Goal: Navigation & Orientation: Find specific page/section

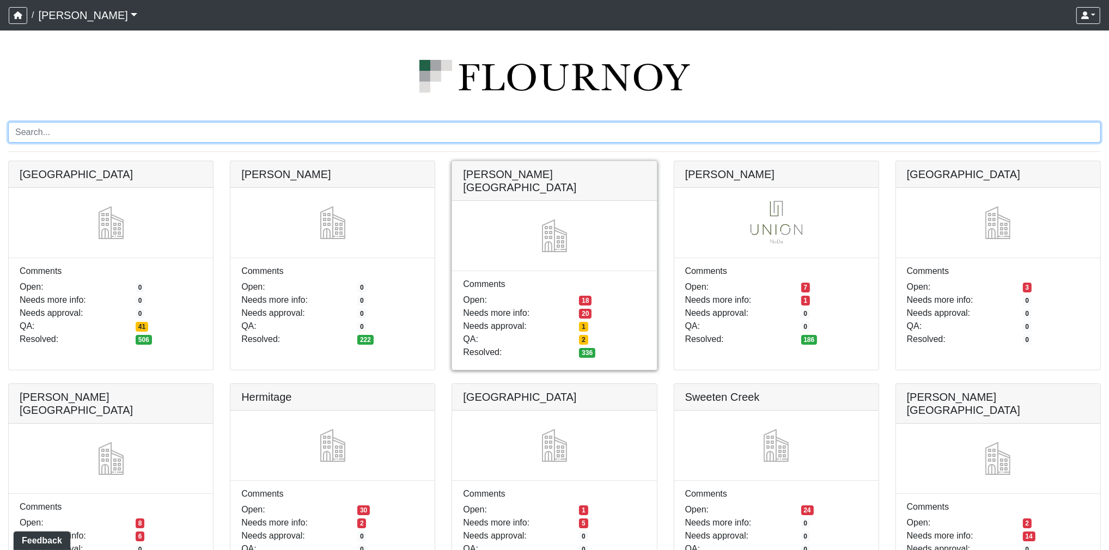
scroll to position [31, 0]
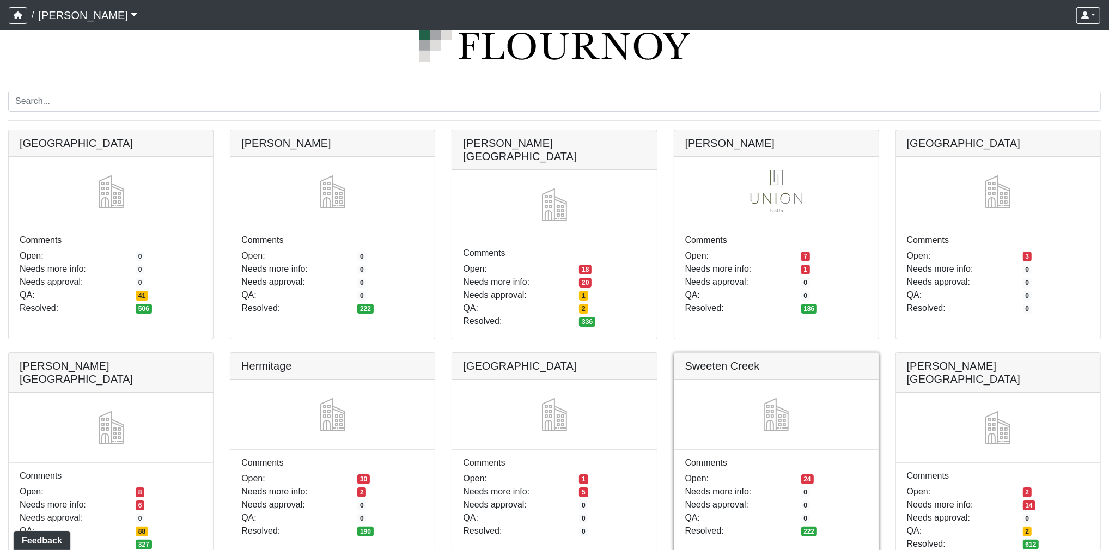
click at [787, 353] on link at bounding box center [776, 353] width 204 height 0
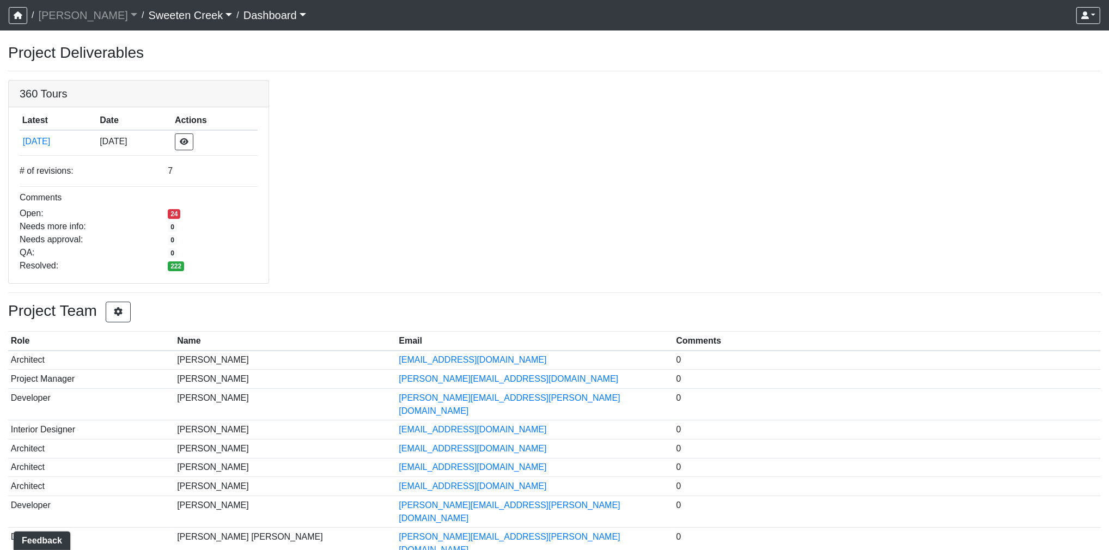
click at [148, 18] on link "Sweeten Creek" at bounding box center [190, 15] width 84 height 22
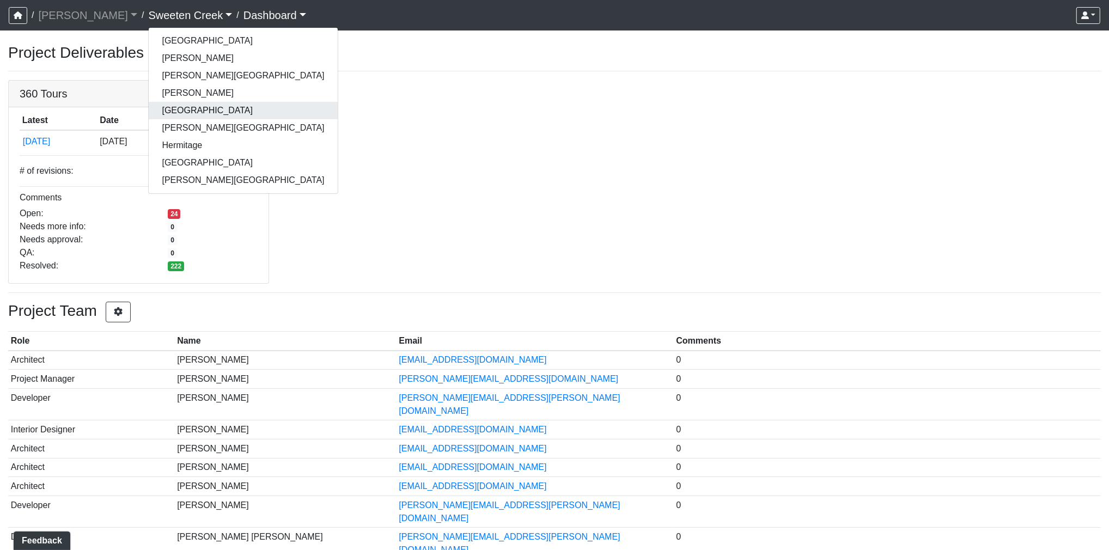
click at [151, 117] on link "[GEOGRAPHIC_DATA]" at bounding box center [243, 110] width 188 height 17
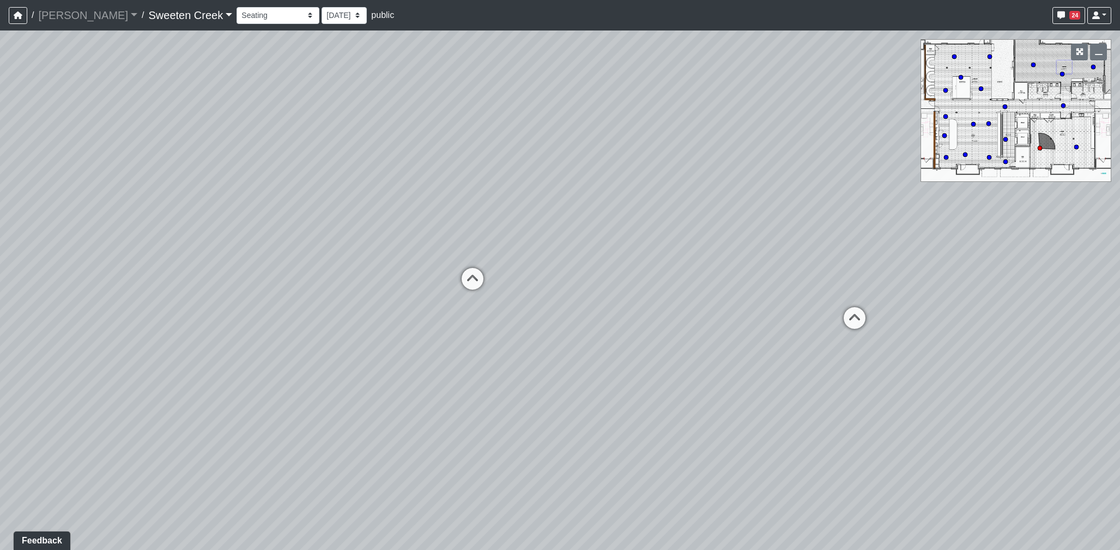
drag, startPoint x: 743, startPoint y: 390, endPoint x: 578, endPoint y: 282, distance: 196.7
click at [886, 411] on div "Loading... Office Loading... Reception Loading... Mailroom - Elevator Lobby Loa…" at bounding box center [560, 291] width 1120 height 520
click at [482, 279] on icon at bounding box center [473, 284] width 33 height 33
drag, startPoint x: 644, startPoint y: 309, endPoint x: 459, endPoint y: 258, distance: 191.6
click at [936, 305] on div "Loading... Office Loading... Reception Loading... Mailroom - Elevator Lobby Loa…" at bounding box center [560, 291] width 1120 height 520
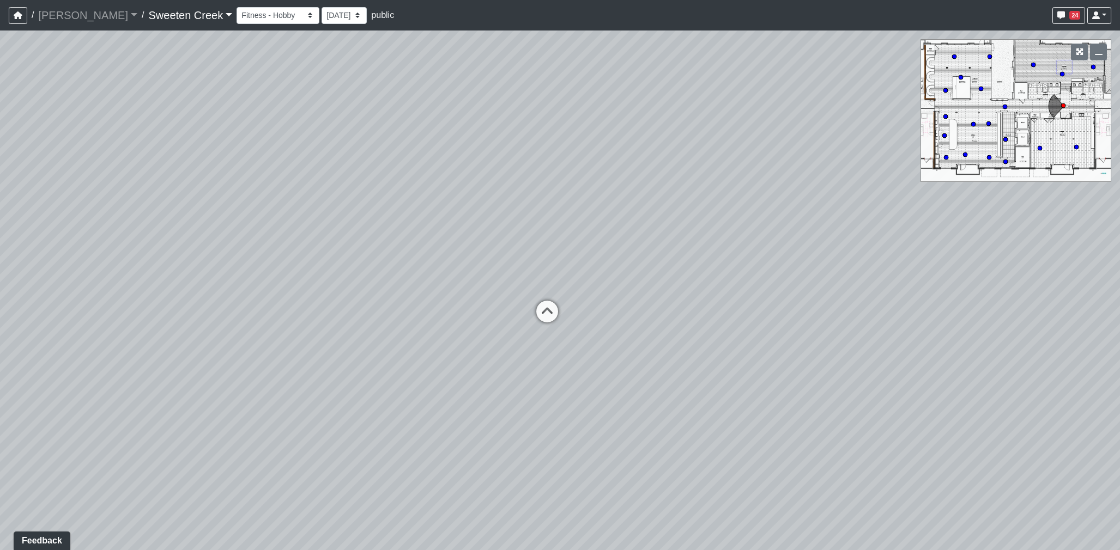
drag, startPoint x: 735, startPoint y: 273, endPoint x: 570, endPoint y: 298, distance: 167.0
click at [1119, 313] on html "/ Flournoy Flournoy Loading... / Sweeten Creek Sweeten Creek Loading... Sweeten…" at bounding box center [560, 275] width 1120 height 550
click at [541, 317] on icon at bounding box center [543, 317] width 33 height 33
click at [538, 320] on icon at bounding box center [538, 331] width 33 height 33
select select "s3cCD8odxasdSAQjaaSjcR"
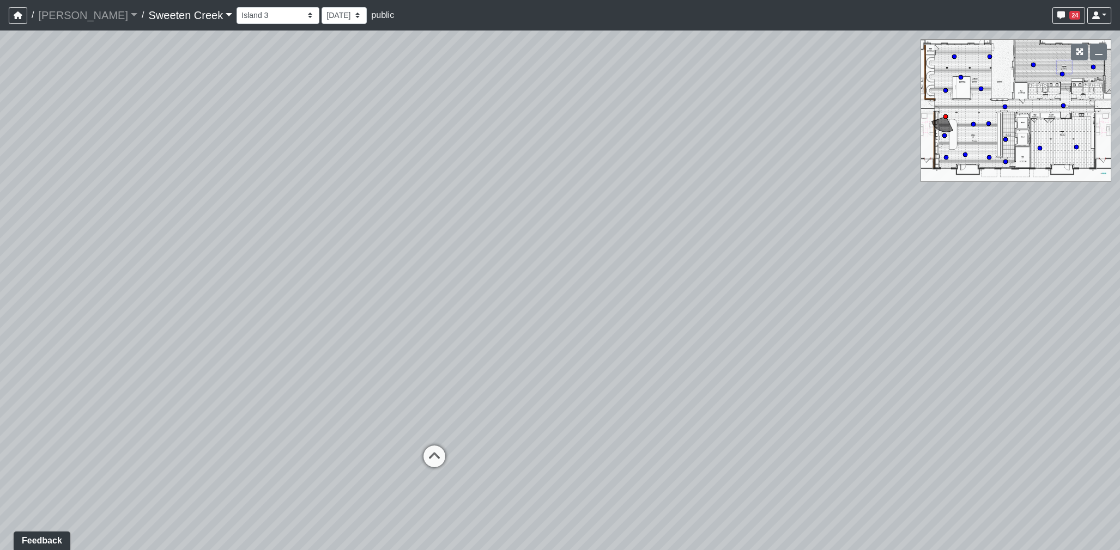
drag, startPoint x: 385, startPoint y: 316, endPoint x: 948, endPoint y: 352, distance: 565.0
click at [1037, 365] on div "Loading... Office Loading... Reception Loading... Mailroom - Elevator Lobby Loa…" at bounding box center [560, 291] width 1120 height 520
click at [150, 11] on link "Sweeten Creek" at bounding box center [190, 15] width 84 height 22
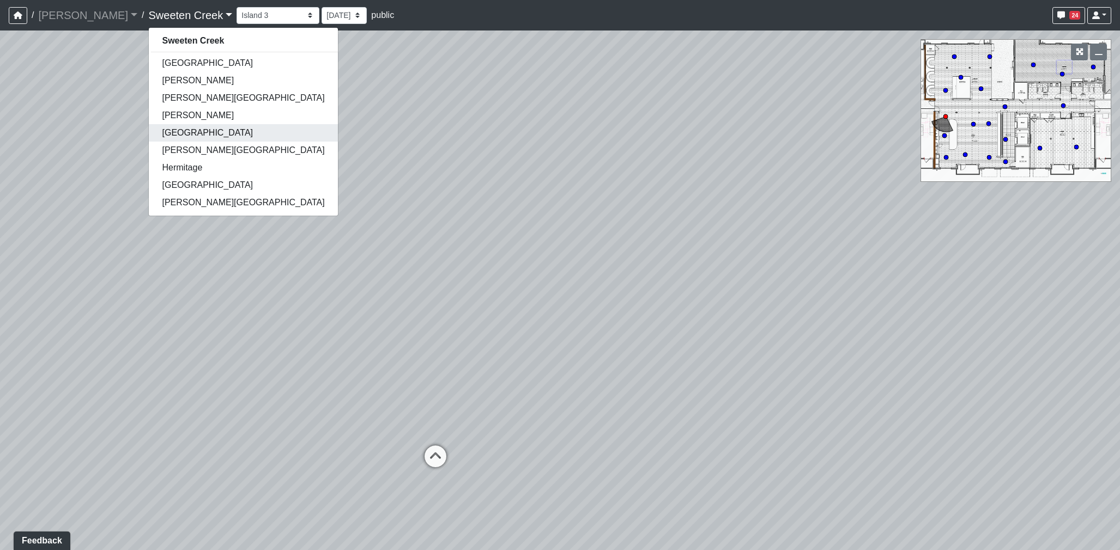
click at [153, 137] on link "Declan Research Park" at bounding box center [243, 132] width 188 height 17
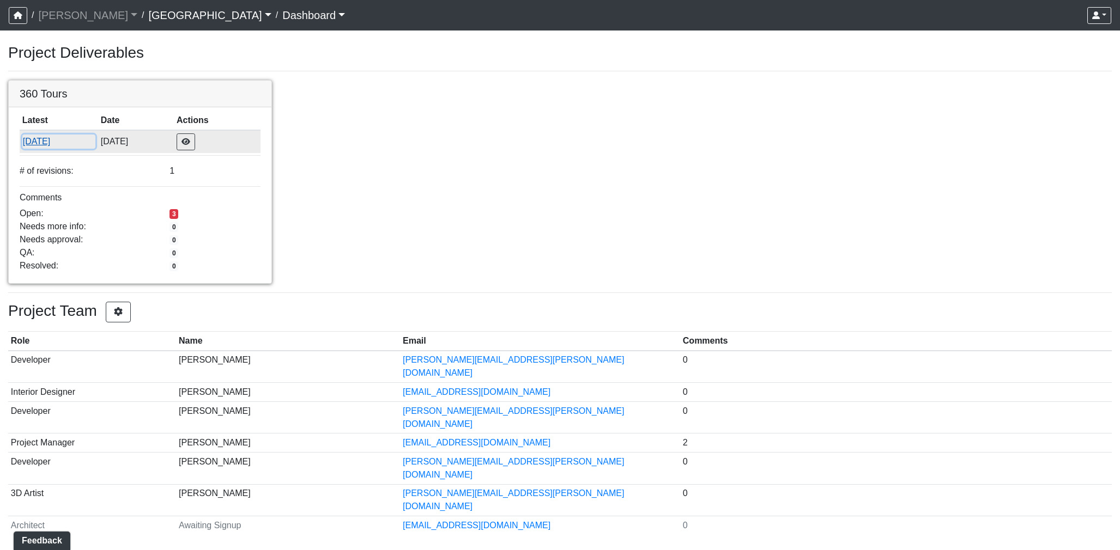
click at [42, 137] on button "[DATE]" at bounding box center [58, 142] width 73 height 14
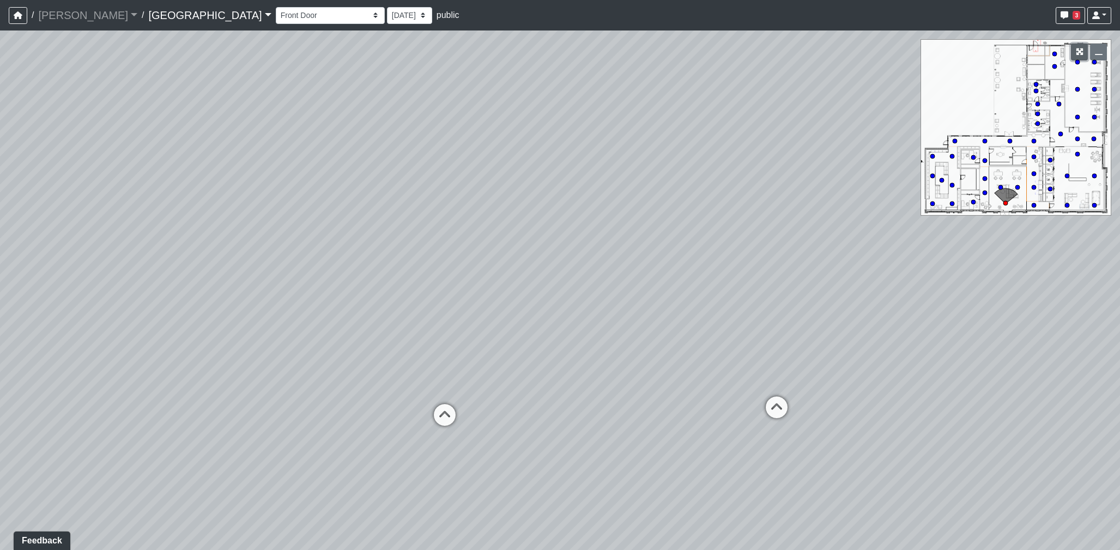
click at [1084, 54] on button "button" at bounding box center [1078, 52] width 17 height 17
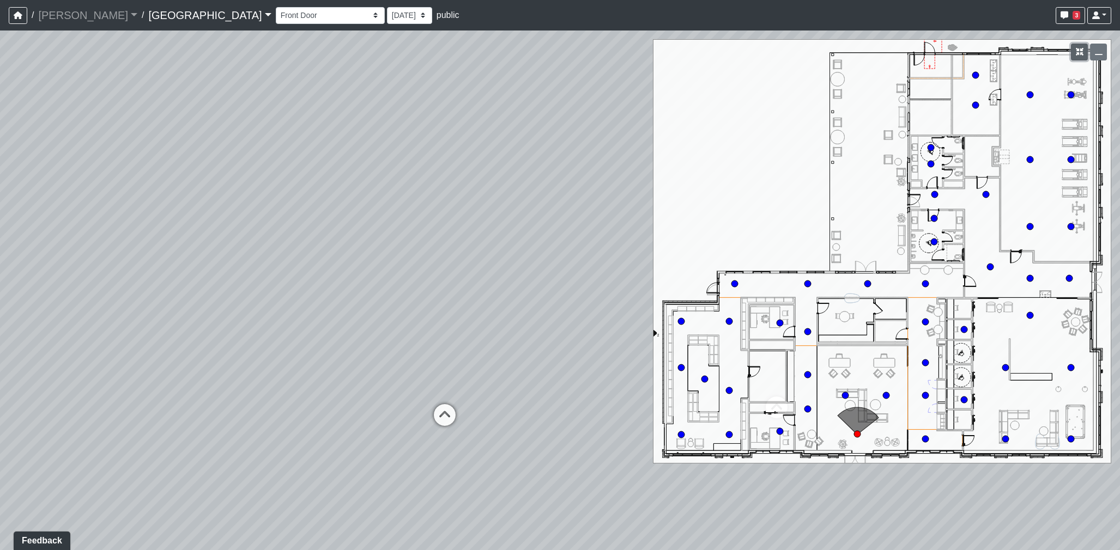
click at [1081, 52] on icon "button" at bounding box center [1079, 52] width 8 height 8
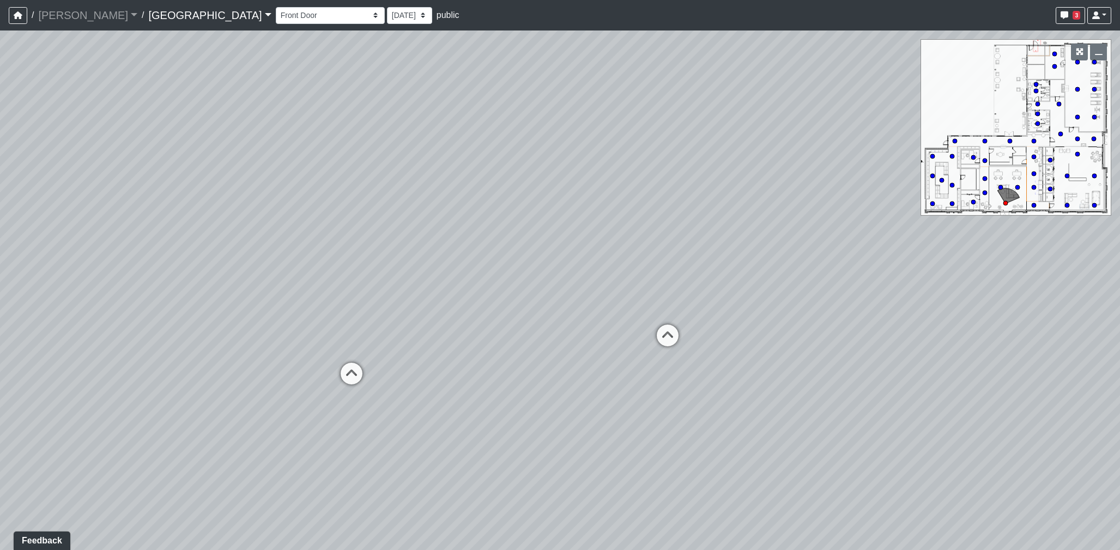
drag, startPoint x: 620, startPoint y: 289, endPoint x: 390, endPoint y: 212, distance: 242.2
click at [390, 212] on div "Loading... Desk 2 Loading... Desk 1 Loading... Office Entry 1" at bounding box center [560, 291] width 1120 height 520
drag, startPoint x: 672, startPoint y: 248, endPoint x: 491, endPoint y: 233, distance: 180.9
click at [491, 233] on div "Loading... Desk 2 Loading... Desk 1 Loading... Office Entry 1" at bounding box center [560, 291] width 1120 height 520
click at [476, 315] on icon at bounding box center [468, 317] width 33 height 33
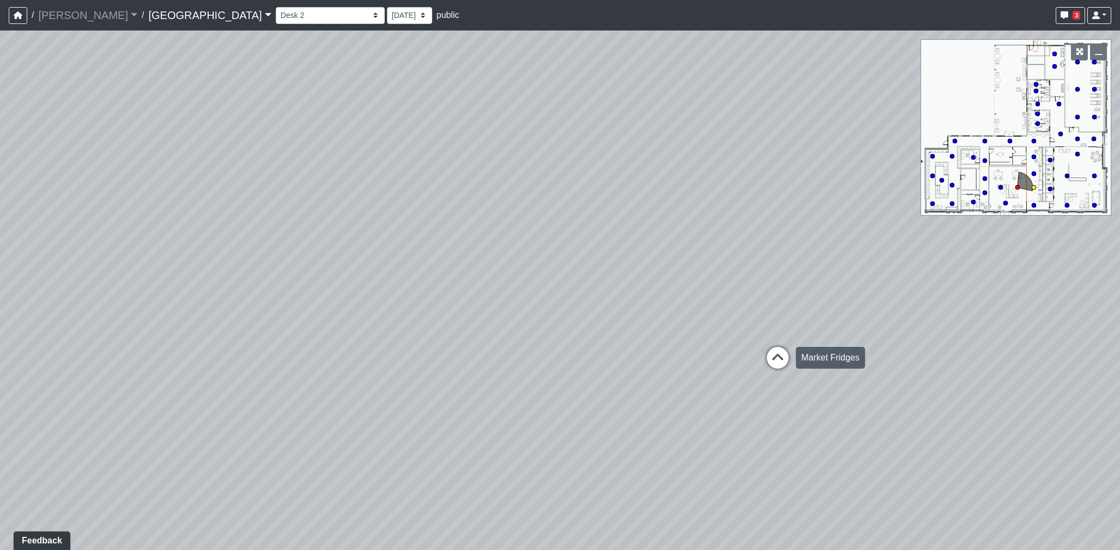
click at [780, 360] on icon at bounding box center [777, 363] width 33 height 33
drag, startPoint x: 717, startPoint y: 297, endPoint x: 148, endPoint y: 253, distance: 571.0
click at [115, 256] on div "Loading... Desk 2 Loading... Desk 1 Loading... Office Entry 1 Loading... Market…" at bounding box center [560, 291] width 1120 height 520
click at [796, 284] on icon at bounding box center [790, 282] width 33 height 33
drag, startPoint x: 1137, startPoint y: 391, endPoint x: 1178, endPoint y: 403, distance: 42.2
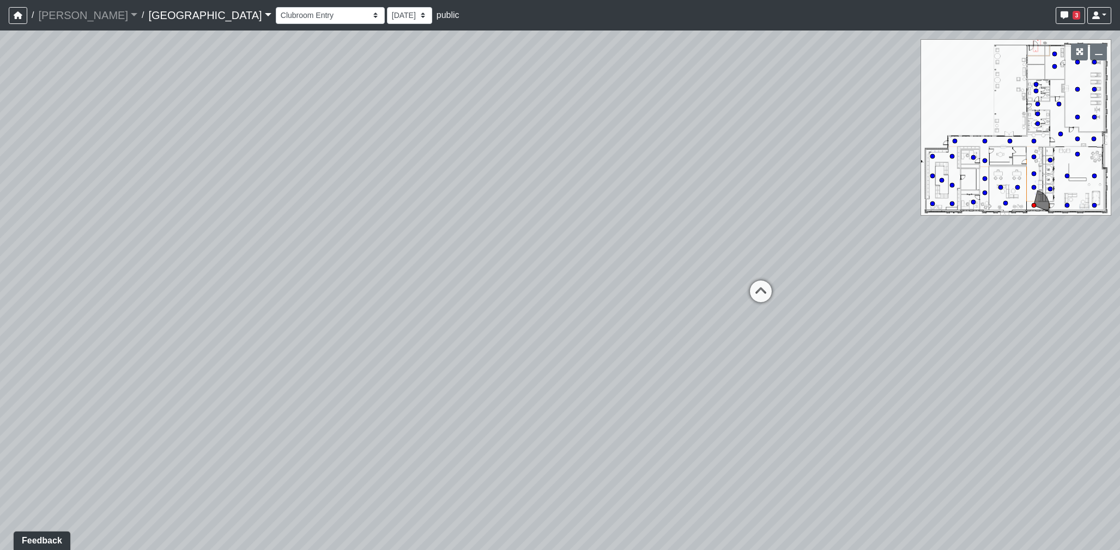
click at [1119, 403] on html "/ Flournoy Flournoy Loading... / Declan Research Park Declan Research Park Load…" at bounding box center [560, 275] width 1120 height 550
click at [775, 301] on icon at bounding box center [768, 300] width 33 height 33
drag, startPoint x: 464, startPoint y: 301, endPoint x: 1134, endPoint y: 331, distance: 670.2
click at [1119, 331] on html "/ Flournoy Flournoy Loading... / Declan Research Park Declan Research Park Load…" at bounding box center [560, 275] width 1120 height 550
drag, startPoint x: 770, startPoint y: 307, endPoint x: 964, endPoint y: 330, distance: 195.9
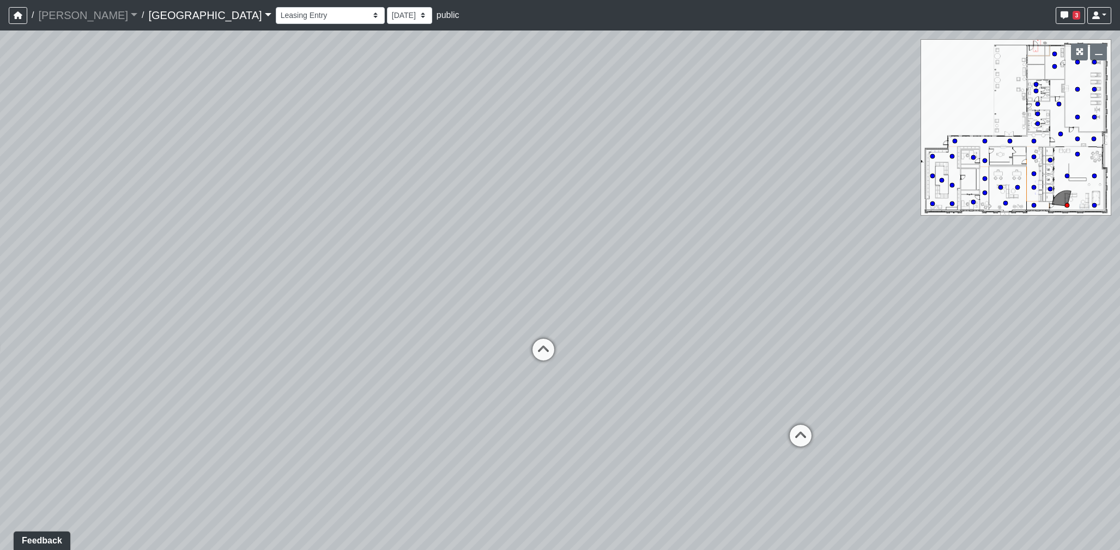
click at [964, 330] on div "Loading... Desk 2 Loading... Desk 1 Loading... Office Entry 1 Loading... Market…" at bounding box center [560, 291] width 1120 height 520
drag, startPoint x: 708, startPoint y: 303, endPoint x: 454, endPoint y: 200, distance: 274.5
click at [454, 200] on div "Loading... Desk 2 Loading... Desk 1 Loading... Office Entry 1 Loading... Market…" at bounding box center [560, 291] width 1120 height 520
drag, startPoint x: 636, startPoint y: 306, endPoint x: 899, endPoint y: 316, distance: 263.9
click at [899, 316] on div "Loading... Desk 2 Loading... Desk 1 Loading... Office Entry 1 Loading... Market…" at bounding box center [560, 291] width 1120 height 520
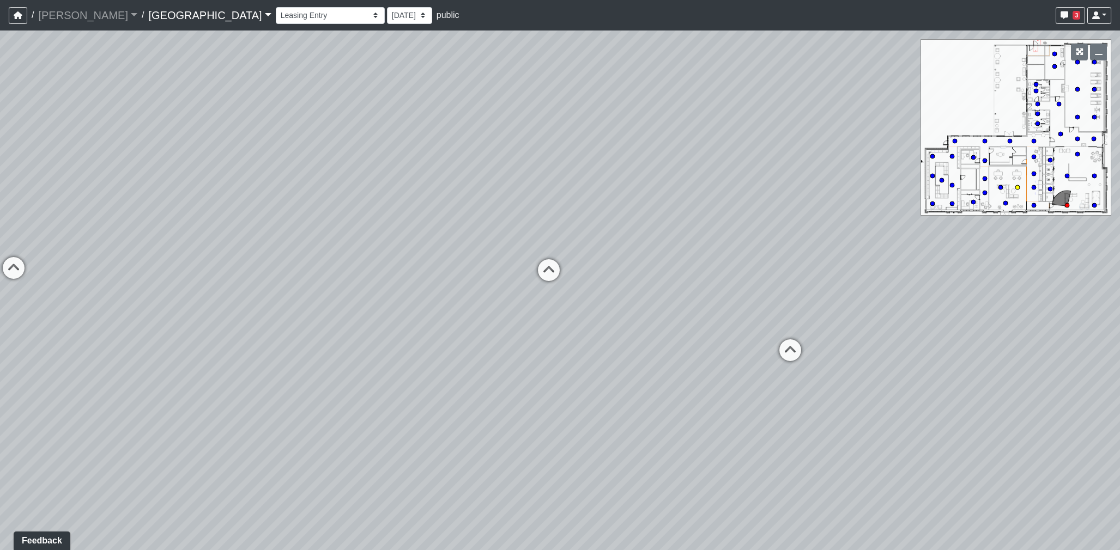
click at [1017, 188] on circle at bounding box center [1017, 187] width 4 height 4
click at [114, 470] on icon at bounding box center [117, 469] width 33 height 33
select select "r9YyYEB2JXWa1XtMETYS6i"
drag, startPoint x: 697, startPoint y: 286, endPoint x: 697, endPoint y: 295, distance: 8.7
click at [697, 295] on div "Loading... Desk 2 Loading... Desk 1 Loading... Office Entry 1 Loading... Market…" at bounding box center [560, 291] width 1120 height 520
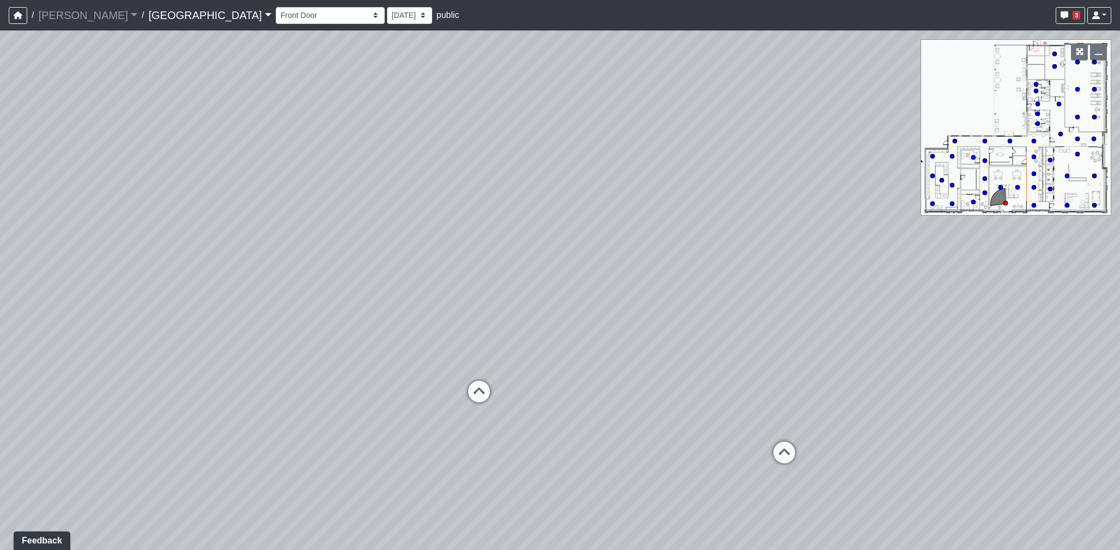
drag, startPoint x: 826, startPoint y: 283, endPoint x: 467, endPoint y: 224, distance: 363.8
click at [342, 232] on div "Loading... Desk 2 Loading... Desk 1 Loading... Office Entry 1 Loading... Market…" at bounding box center [560, 291] width 1120 height 520
drag, startPoint x: 680, startPoint y: 248, endPoint x: 337, endPoint y: 234, distance: 343.5
click at [294, 229] on div "Loading... Desk 2 Loading... Desk 1 Loading... Office Entry 1 Loading... Market…" at bounding box center [560, 291] width 1120 height 520
drag, startPoint x: 520, startPoint y: 274, endPoint x: 496, endPoint y: 264, distance: 25.9
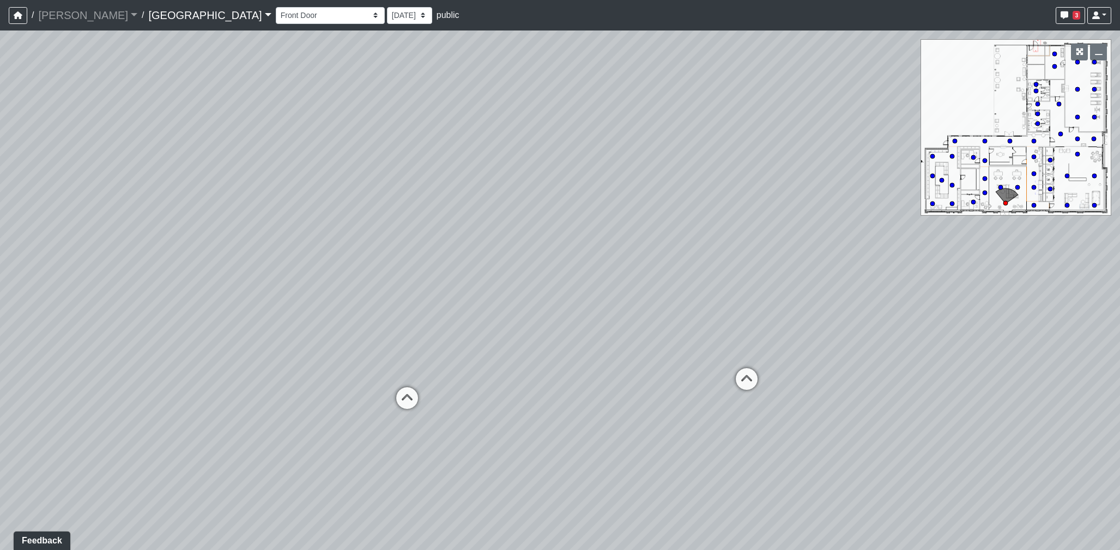
click at [494, 270] on div "Loading... Desk 2 Loading... Desk 1 Loading... Office Entry 1 Loading... Market…" at bounding box center [560, 291] width 1120 height 520
drag, startPoint x: 490, startPoint y: 300, endPoint x: 611, endPoint y: 340, distance: 127.5
click at [611, 340] on div "Loading... Desk 2 Loading... Desk 1 Loading... Office Entry 1 Loading... Market…" at bounding box center [560, 291] width 1120 height 520
drag, startPoint x: 587, startPoint y: 304, endPoint x: 366, endPoint y: 300, distance: 220.7
click at [366, 300] on div "Loading... Desk 2 Loading... Desk 1 Loading... Office Entry 1 Loading... Market…" at bounding box center [560, 291] width 1120 height 520
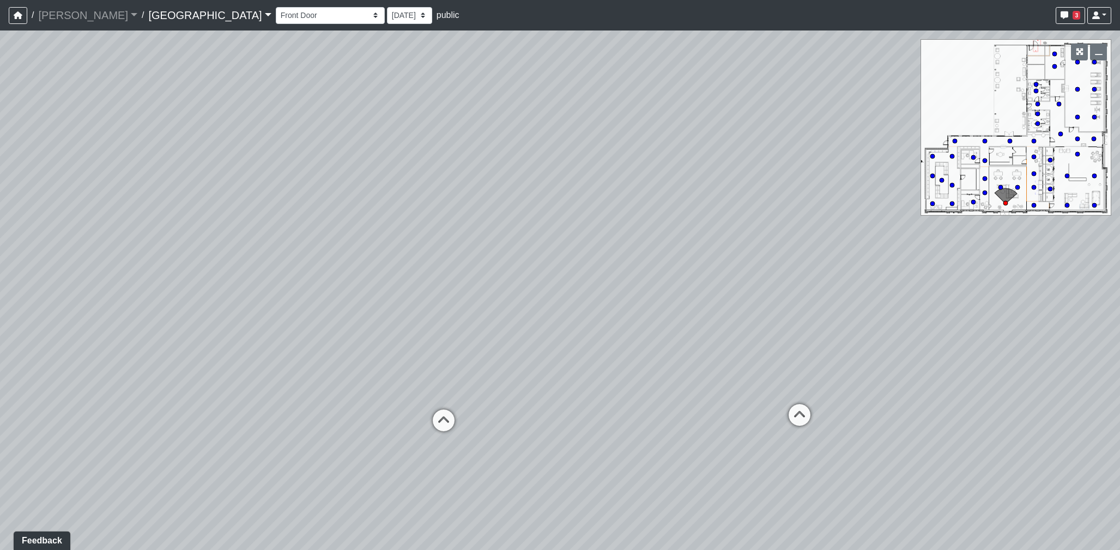
drag, startPoint x: 623, startPoint y: 384, endPoint x: 777, endPoint y: 380, distance: 154.8
click at [777, 380] on div "Loading... Desk 2 Loading... Desk 1 Loading... Office Entry 1 Loading... Market…" at bounding box center [560, 291] width 1120 height 520
click at [189, 11] on link "Declan Research Park" at bounding box center [209, 15] width 123 height 22
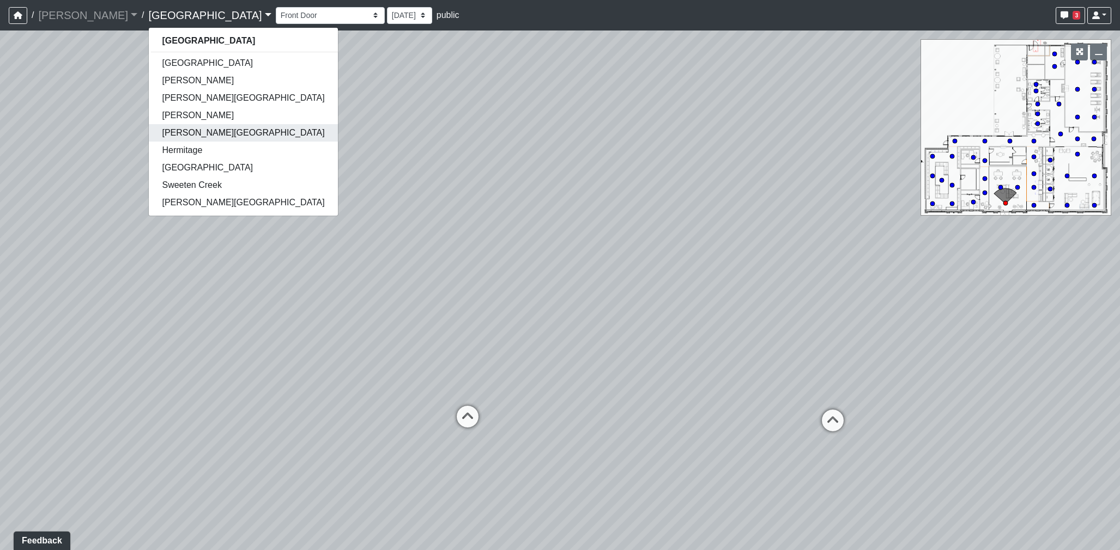
click at [149, 138] on link "Ellison Museum District" at bounding box center [243, 132] width 188 height 17
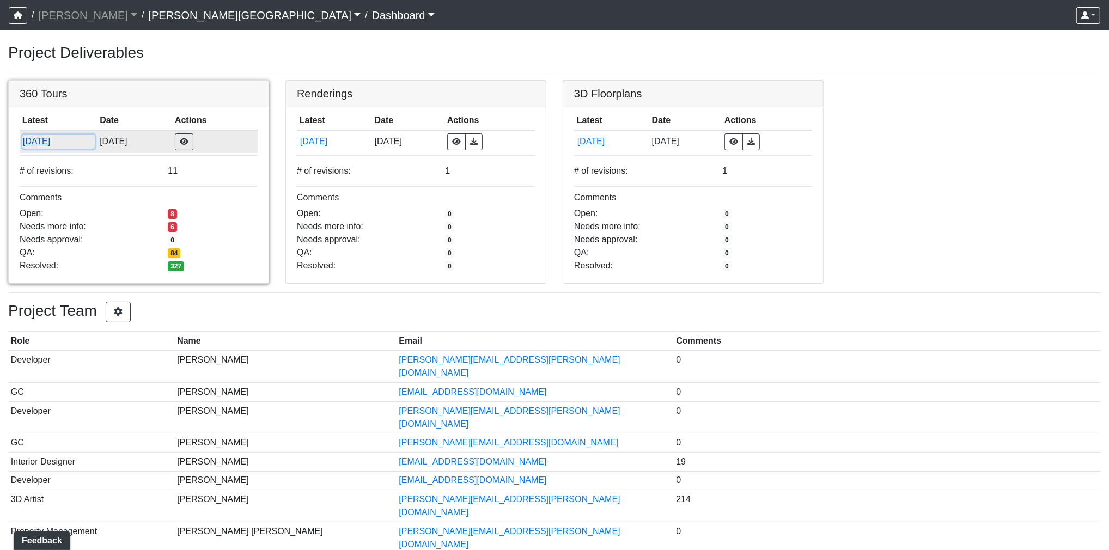
click at [39, 148] on button "[DATE]" at bounding box center [58, 142] width 72 height 14
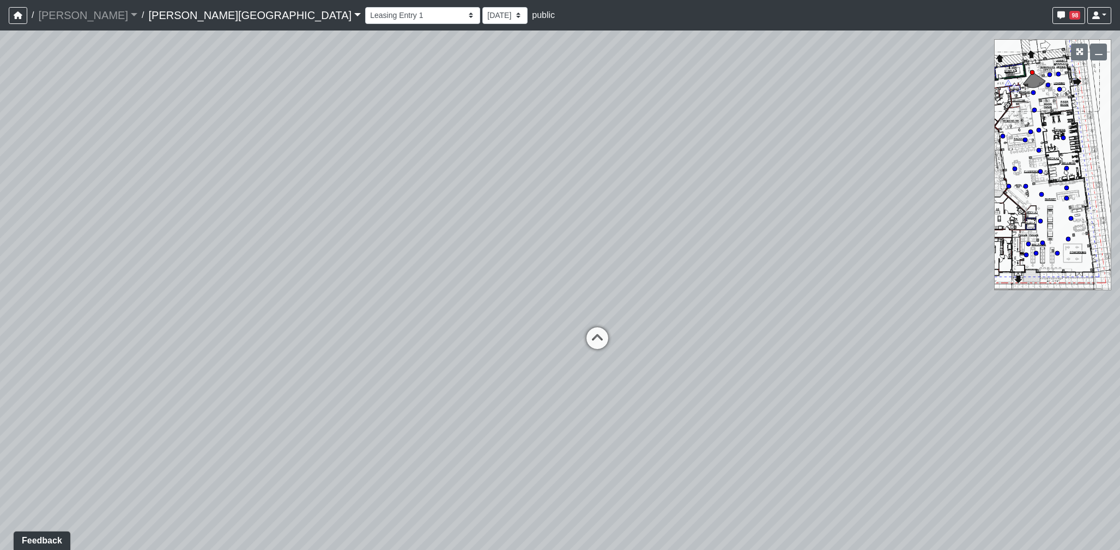
drag, startPoint x: 583, startPoint y: 307, endPoint x: 626, endPoint y: 197, distance: 117.7
click at [626, 197] on div "Loading... Coffee Bar Loading... Created by [PERSON_NAME] - [DATE] - Rev: [DATE…" at bounding box center [560, 291] width 1120 height 520
drag, startPoint x: 497, startPoint y: 293, endPoint x: 1027, endPoint y: 309, distance: 530.3
click at [1069, 306] on div "Loading... Coffee Bar Loading... Created by [PERSON_NAME] - [DATE] - Rev: [DATE…" at bounding box center [560, 291] width 1120 height 520
drag, startPoint x: 590, startPoint y: 304, endPoint x: 805, endPoint y: 324, distance: 216.1
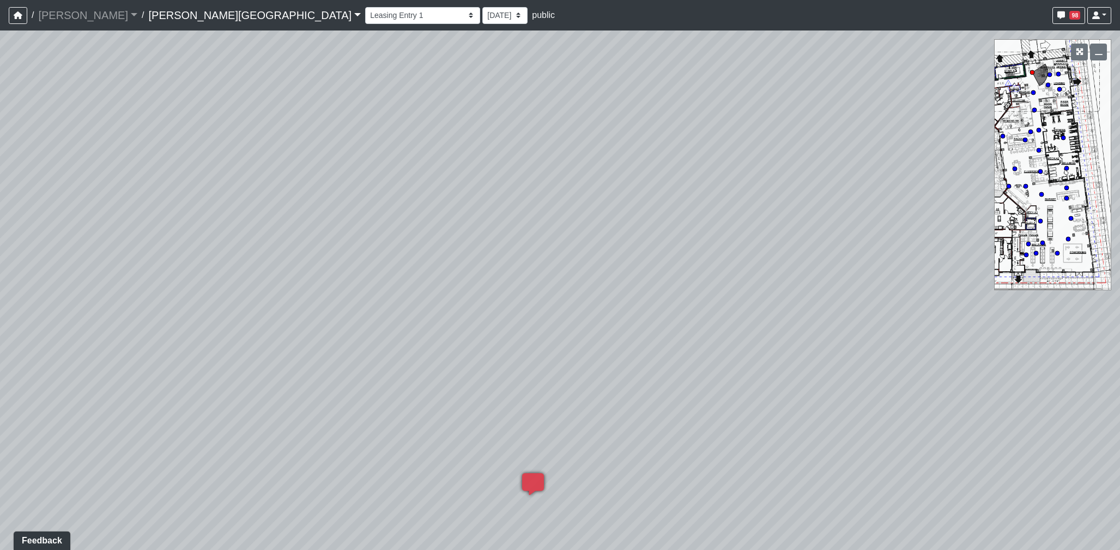
click at [1038, 299] on div "Loading... Coffee Bar Loading... Created by Sean Graefen - 9/10/2025 - Rev: 8/2…" at bounding box center [560, 291] width 1120 height 520
drag, startPoint x: 567, startPoint y: 306, endPoint x: 934, endPoint y: 309, distance: 367.7
click at [1017, 303] on div "Loading... Coffee Bar Loading... Created by Sean Graefen - 9/10/2025 - Rev: 8/2…" at bounding box center [560, 291] width 1120 height 520
drag, startPoint x: 658, startPoint y: 293, endPoint x: 1009, endPoint y: 294, distance: 351.4
click at [1009, 294] on div "Loading... Coffee Bar Loading... Created by Sean Graefen - 9/10/2025 - Rev: 8/2…" at bounding box center [560, 291] width 1120 height 520
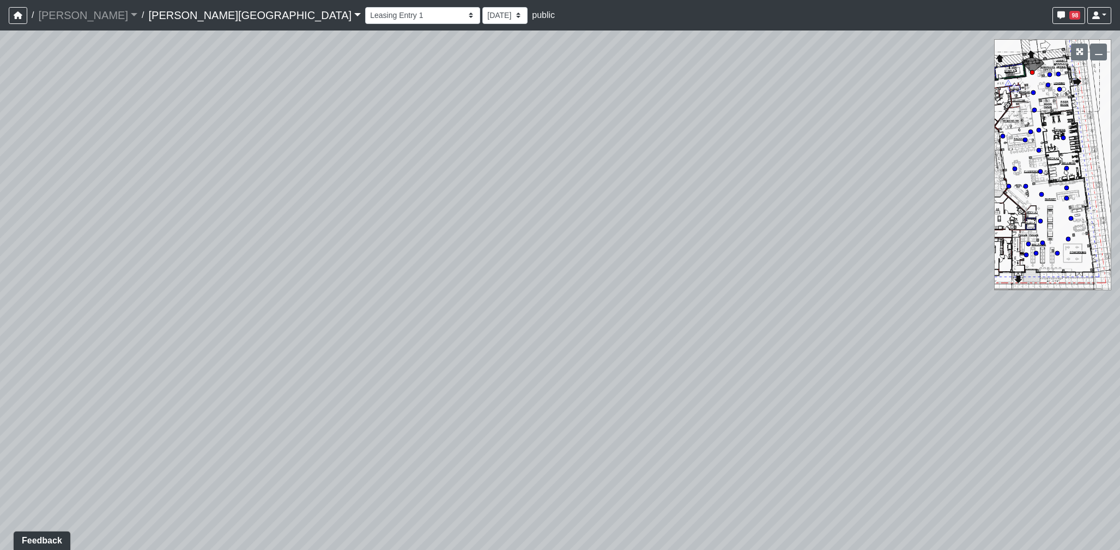
drag, startPoint x: 616, startPoint y: 224, endPoint x: 207, endPoint y: 188, distance: 410.2
click at [207, 188] on div "Loading... Coffee Bar Loading... Created by Sean Graefen - 9/10/2025 - Rev: 8/2…" at bounding box center [560, 291] width 1120 height 520
drag, startPoint x: 330, startPoint y: 202, endPoint x: 1, endPoint y: 205, distance: 329.6
click at [0, 205] on html "/ Flournoy Flournoy Loading... / Ellison Museum District Ellison Museum Distric…" at bounding box center [560, 275] width 1120 height 550
drag, startPoint x: 463, startPoint y: 261, endPoint x: 32, endPoint y: 258, distance: 431.5
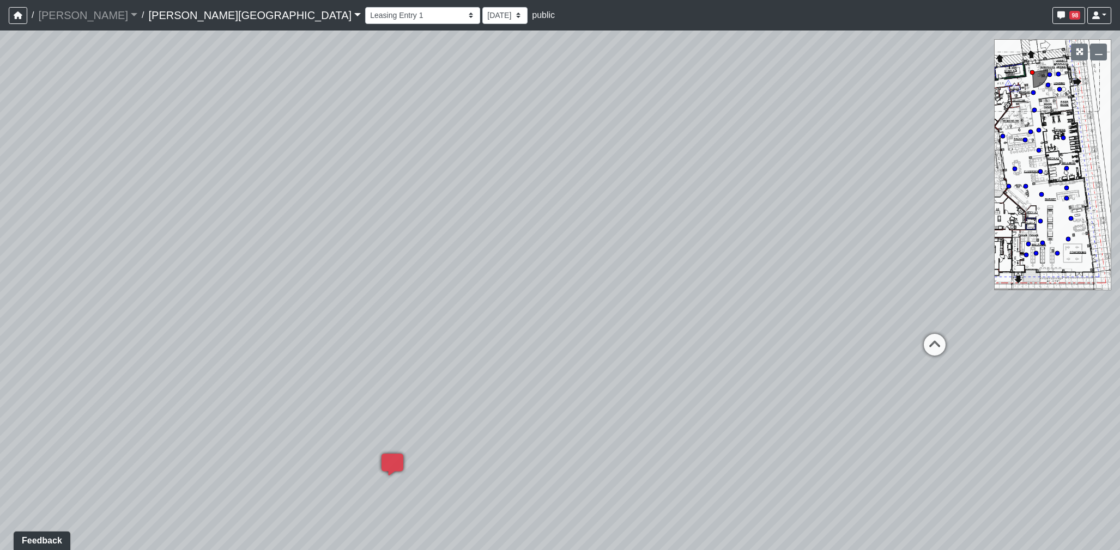
click at [31, 259] on div "Loading... Coffee Bar Loading... Created by Sean Graefen - 9/10/2025 - Rev: 8/2…" at bounding box center [560, 291] width 1120 height 520
drag, startPoint x: 115, startPoint y: 248, endPoint x: 165, endPoint y: 227, distance: 53.9
click at [41, 239] on div "Loading... Coffee Bar Loading... Created by Sean Graefen - 9/10/2025 - Rev: 8/2…" at bounding box center [560, 291] width 1120 height 520
click at [514, 282] on icon at bounding box center [517, 286] width 33 height 33
drag, startPoint x: 776, startPoint y: 318, endPoint x: 783, endPoint y: 346, distance: 29.1
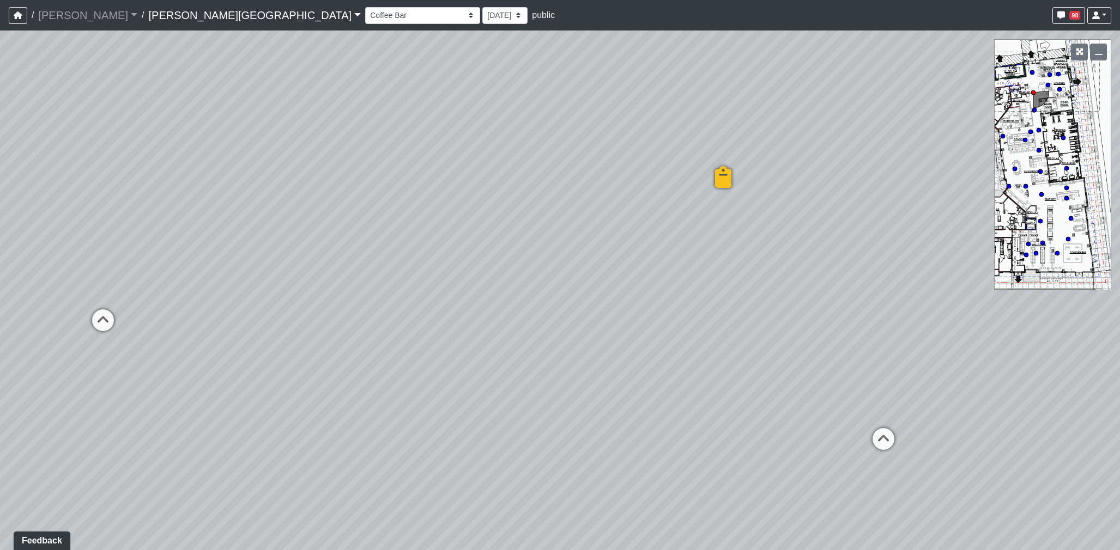
click at [937, 349] on div "Loading... Coffee Bar Loading... Created by Sean Graefen - 9/10/2025 - Rev: 8/2…" at bounding box center [560, 291] width 1120 height 520
drag, startPoint x: 659, startPoint y: 317, endPoint x: 832, endPoint y: 333, distance: 174.0
click at [832, 333] on div "Loading... Coffee Bar Loading... Created by Sean Graefen - 9/10/2025 - Rev: 8/2…" at bounding box center [560, 291] width 1120 height 520
click at [570, 358] on icon at bounding box center [569, 359] width 33 height 33
drag, startPoint x: 470, startPoint y: 366, endPoint x: 1042, endPoint y: 388, distance: 572.5
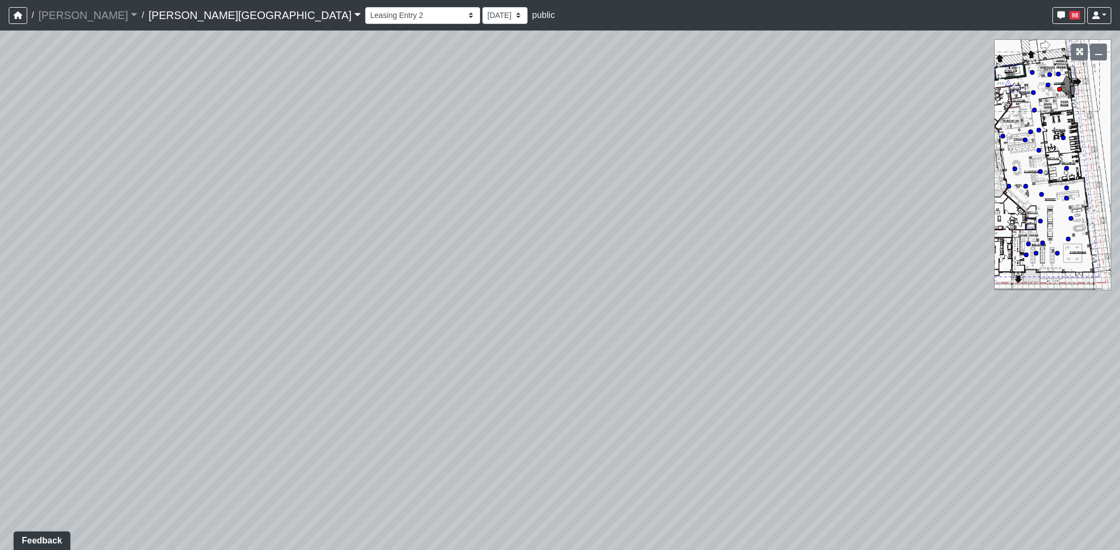
click at [1042, 388] on div "Loading... Coffee Bar Loading... Created by Sean Graefen - 9/10/2025 - Rev: 8/2…" at bounding box center [560, 291] width 1120 height 520
drag, startPoint x: 715, startPoint y: 393, endPoint x: 72, endPoint y: 301, distance: 649.4
click at [72, 301] on div "Loading... Coffee Bar Loading... Created by Sean Graefen - 9/10/2025 - Rev: 8/2…" at bounding box center [560, 291] width 1120 height 520
drag, startPoint x: 393, startPoint y: 295, endPoint x: 1033, endPoint y: 318, distance: 640.0
click at [1033, 318] on div "Loading... Coffee Bar Loading... Created by Sean Graefen - 9/10/2025 - Rev: 8/2…" at bounding box center [560, 291] width 1120 height 520
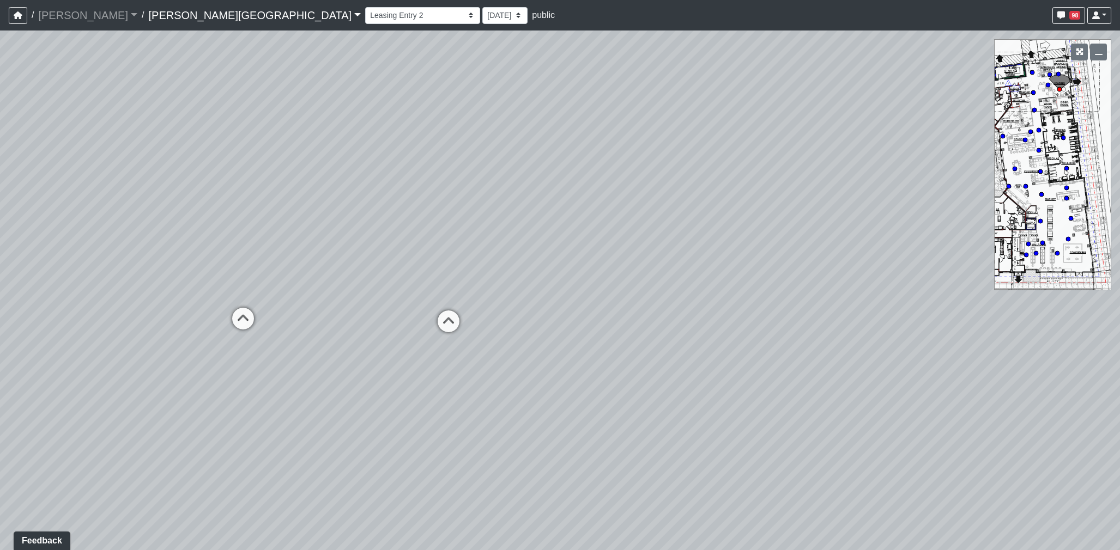
drag, startPoint x: 561, startPoint y: 297, endPoint x: 996, endPoint y: 305, distance: 434.8
click at [996, 305] on div "Loading... Coffee Bar Loading... Created by Sean Graefen - 9/10/2025 - Rev: 8/2…" at bounding box center [560, 291] width 1120 height 520
click at [741, 323] on icon at bounding box center [741, 335] width 33 height 33
drag, startPoint x: 761, startPoint y: 477, endPoint x: 735, endPoint y: 338, distance: 141.3
click at [726, 544] on div "Loading... Coffee Bar Loading... Created by Sean Graefen - 9/10/2025 - Rev: 8/2…" at bounding box center [560, 291] width 1120 height 520
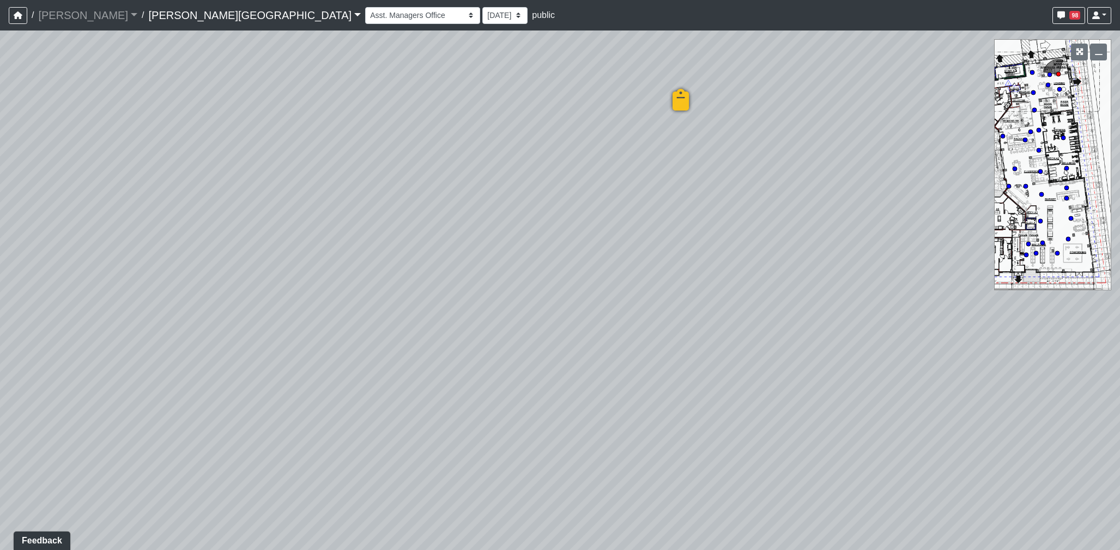
drag, startPoint x: 711, startPoint y: 412, endPoint x: 656, endPoint y: 100, distance: 317.5
click at [655, 101] on div "Loading... Coffee Bar Loading... Created by Sean Graefen - 9/10/2025 - Rev: 8/2…" at bounding box center [560, 291] width 1120 height 520
drag, startPoint x: 707, startPoint y: 279, endPoint x: 697, endPoint y: 154, distance: 125.1
click at [697, 154] on div "Loading... Coffee Bar Loading... Created by Sean Graefen - 9/10/2025 - Rev: 8/2…" at bounding box center [560, 291] width 1120 height 520
drag, startPoint x: 617, startPoint y: 271, endPoint x: 1049, endPoint y: 320, distance: 434.8
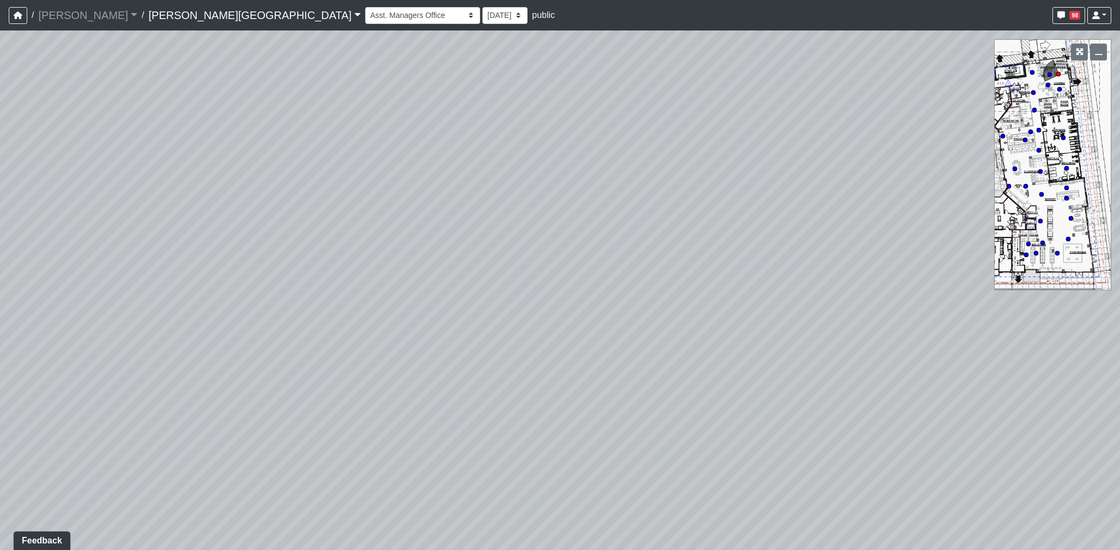
click at [1047, 320] on div "Loading... Coffee Bar Loading... Created by Sean Graefen - 9/10/2025 - Rev: 8/2…" at bounding box center [560, 291] width 1120 height 520
click at [900, 320] on div "Loading... Coffee Bar Loading... Created by Sean Graefen - 9/10/2025 - Rev: 8/2…" at bounding box center [560, 291] width 1120 height 520
drag, startPoint x: 582, startPoint y: 291, endPoint x: 741, endPoint y: 309, distance: 160.0
click at [740, 309] on div "Loading... Coffee Bar Loading... Created by Sean Graefen - 9/10/2025 - Rev: 8/2…" at bounding box center [560, 291] width 1120 height 520
click at [662, 249] on icon at bounding box center [659, 253] width 33 height 33
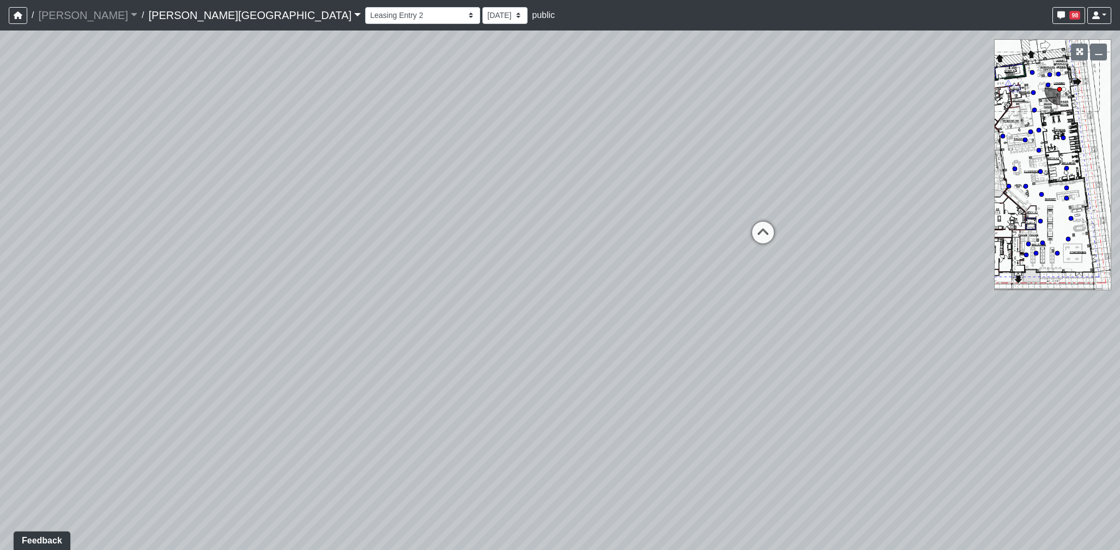
drag, startPoint x: 461, startPoint y: 248, endPoint x: 365, endPoint y: 244, distance: 96.0
click at [358, 246] on div "Loading... Coffee Bar Loading... Created by Sean Graefen - 9/10/2025 - Rev: 8/2…" at bounding box center [560, 291] width 1120 height 520
click at [752, 228] on icon at bounding box center [759, 237] width 33 height 33
drag, startPoint x: 986, startPoint y: 290, endPoint x: 1001, endPoint y: 293, distance: 15.6
click at [1001, 293] on div "Loading... Coffee Bar Loading... Created by Sean Graefen - 9/10/2025 - Rev: 8/2…" at bounding box center [560, 291] width 1120 height 520
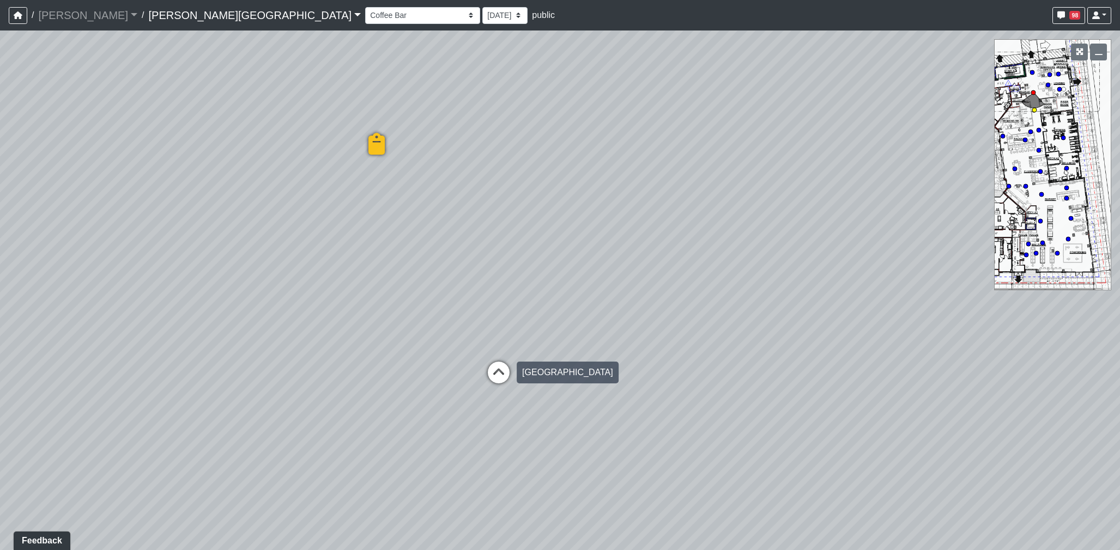
click at [503, 366] on icon at bounding box center [498, 378] width 33 height 33
click at [493, 358] on icon at bounding box center [489, 358] width 33 height 33
click at [508, 390] on icon at bounding box center [521, 404] width 33 height 33
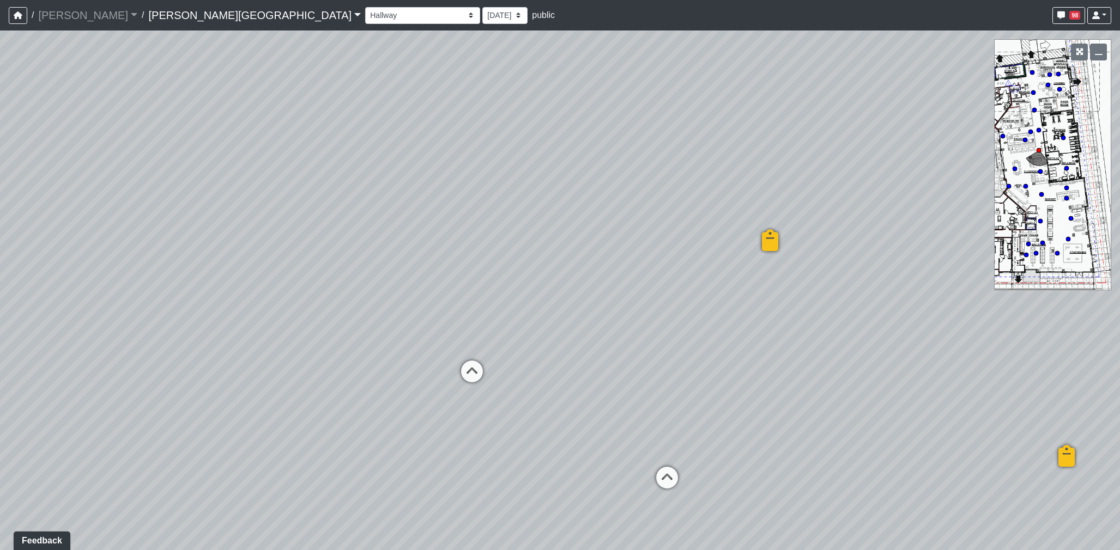
drag, startPoint x: 739, startPoint y: 354, endPoint x: 484, endPoint y: 374, distance: 255.8
click at [668, 394] on div "Loading... Coffee Bar Loading... Created by Sean Graefen - 9/10/2025 - Rev: 8/2…" at bounding box center [560, 291] width 1120 height 520
click at [460, 373] on icon at bounding box center [457, 375] width 33 height 33
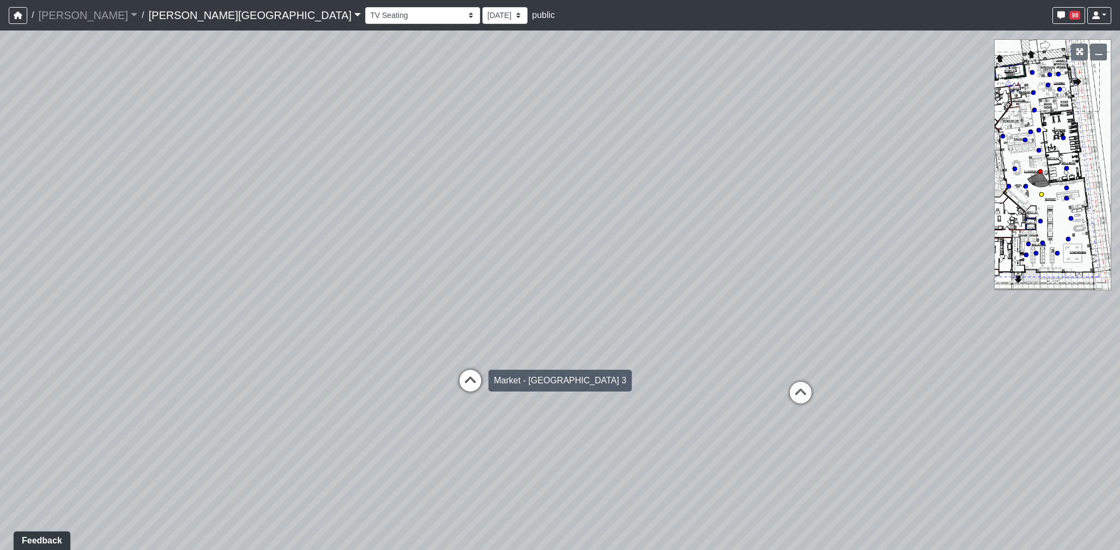
click at [467, 372] on icon at bounding box center [470, 386] width 33 height 33
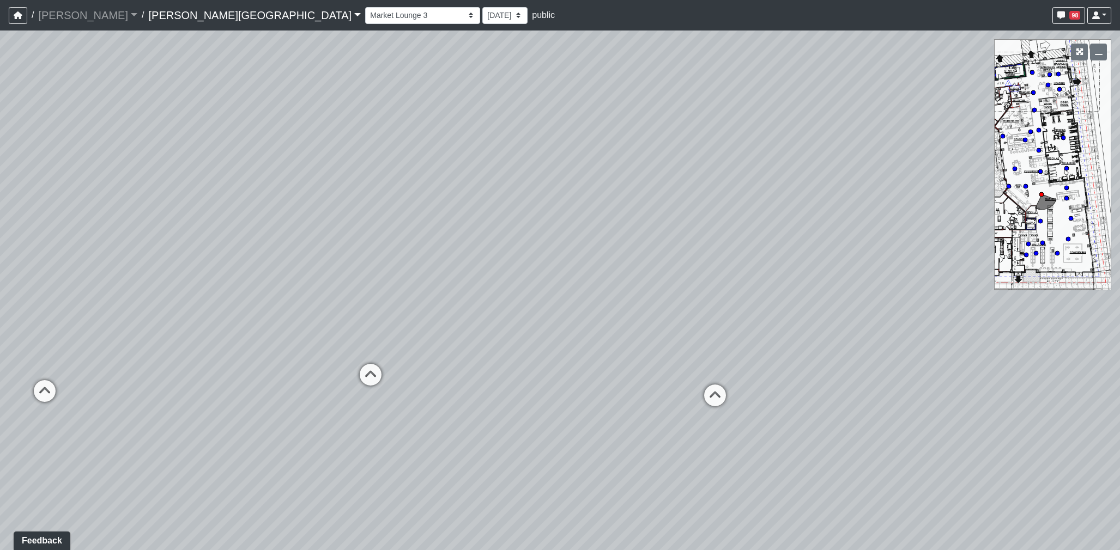
drag, startPoint x: 380, startPoint y: 352, endPoint x: 641, endPoint y: 371, distance: 261.1
click at [726, 373] on div "Loading... Coffee Bar Loading... Created by Sean Graefen - 9/10/2025 - Rev: 8/2…" at bounding box center [560, 291] width 1120 height 520
click at [382, 372] on icon at bounding box center [372, 379] width 33 height 33
select select "b75WLKiiaJA3cEZUS8gtYH"
drag, startPoint x: 674, startPoint y: 366, endPoint x: 211, endPoint y: 218, distance: 485.5
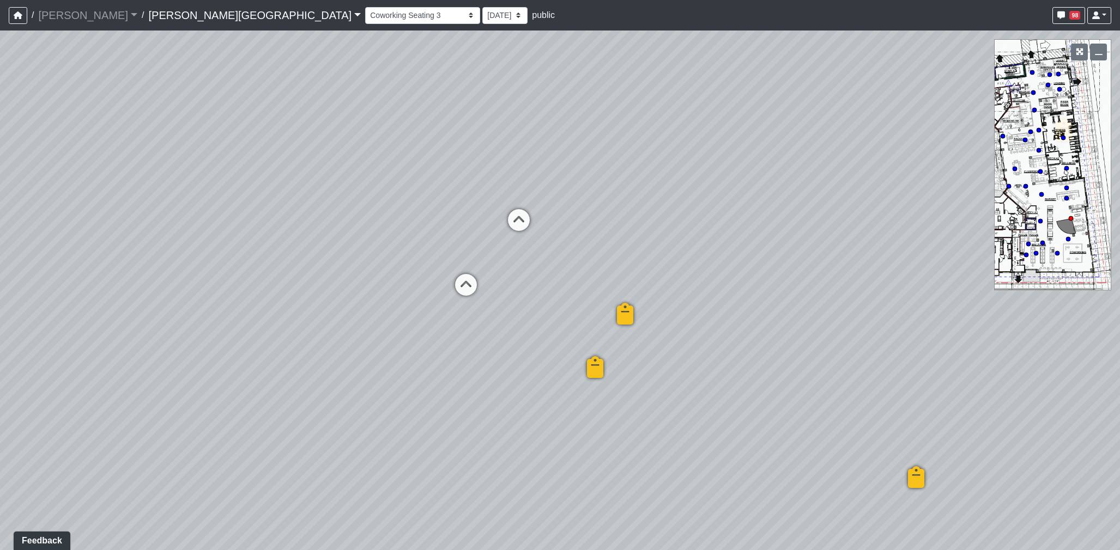
click at [191, 218] on div "Loading... Coffee Bar Loading... Created by Sean Graefen - 9/10/2025 - Rev: 8/2…" at bounding box center [560, 291] width 1120 height 520
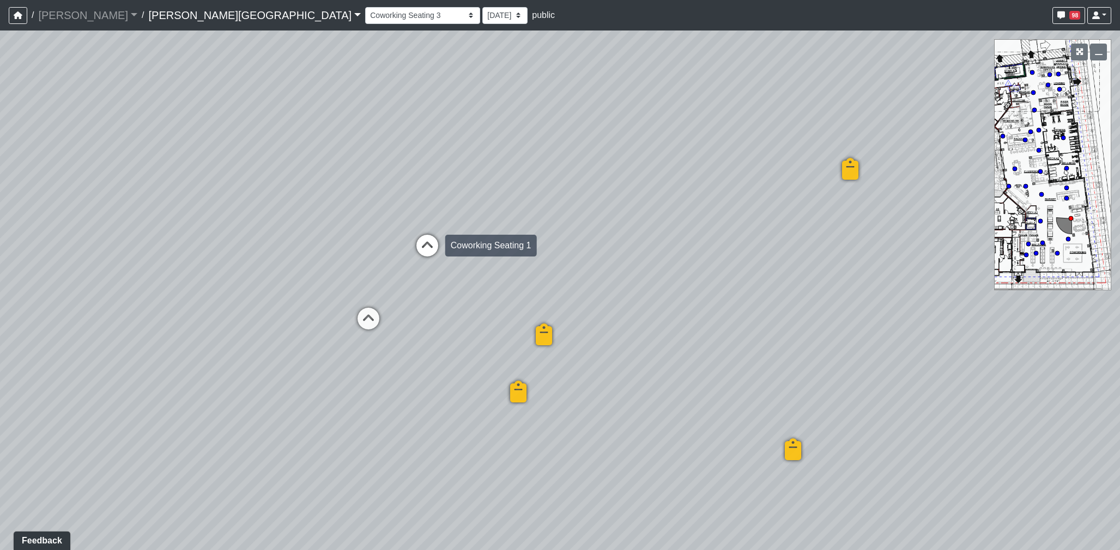
drag, startPoint x: 497, startPoint y: 256, endPoint x: 188, endPoint y: 311, distance: 313.1
click at [184, 309] on div "Loading... Coffee Bar Loading... Created by Sean Graefen - 9/10/2025 - Rev: 8/2…" at bounding box center [560, 291] width 1120 height 520
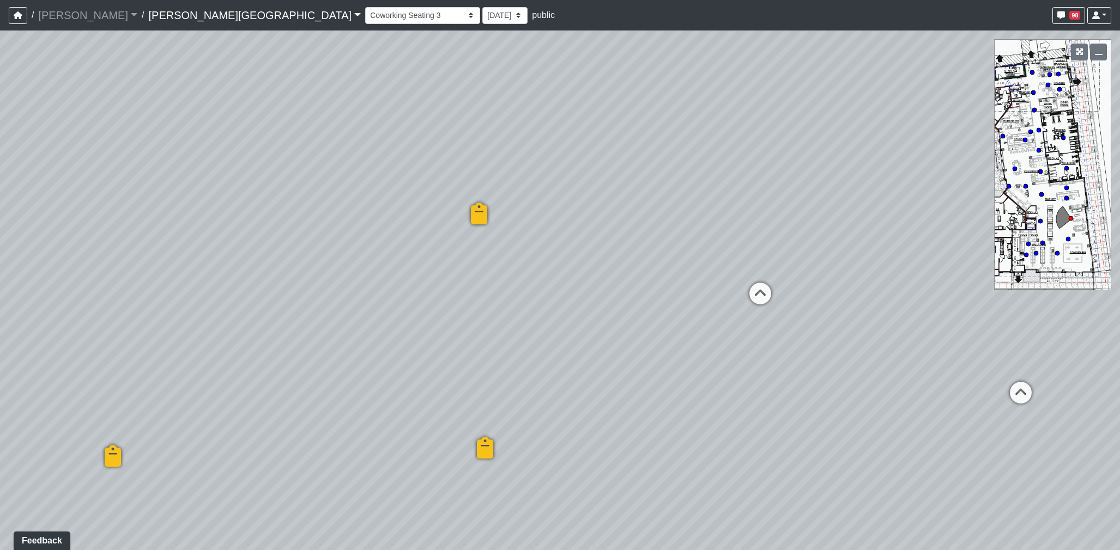
drag, startPoint x: 619, startPoint y: 303, endPoint x: 281, endPoint y: 301, distance: 338.9
click at [281, 301] on div "Loading... Coffee Bar Loading... Created by Sean Graefen - 9/10/2025 - Rev: 8/2…" at bounding box center [560, 291] width 1120 height 520
drag, startPoint x: 658, startPoint y: 350, endPoint x: 483, endPoint y: 361, distance: 175.8
click at [483, 361] on div "Loading... Coffee Bar Loading... Created by Sean Graefen - 9/10/2025 - Rev: 8/2…" at bounding box center [560, 291] width 1120 height 520
click at [149, 19] on link "Ellison Museum District" at bounding box center [254, 15] width 212 height 22
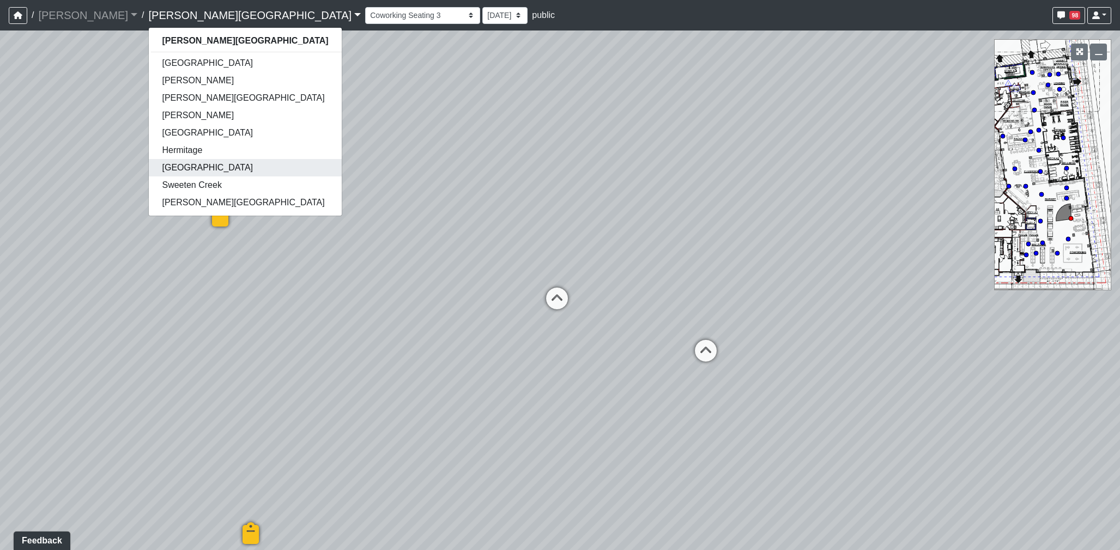
click at [149, 164] on link "[GEOGRAPHIC_DATA]" at bounding box center [245, 167] width 192 height 17
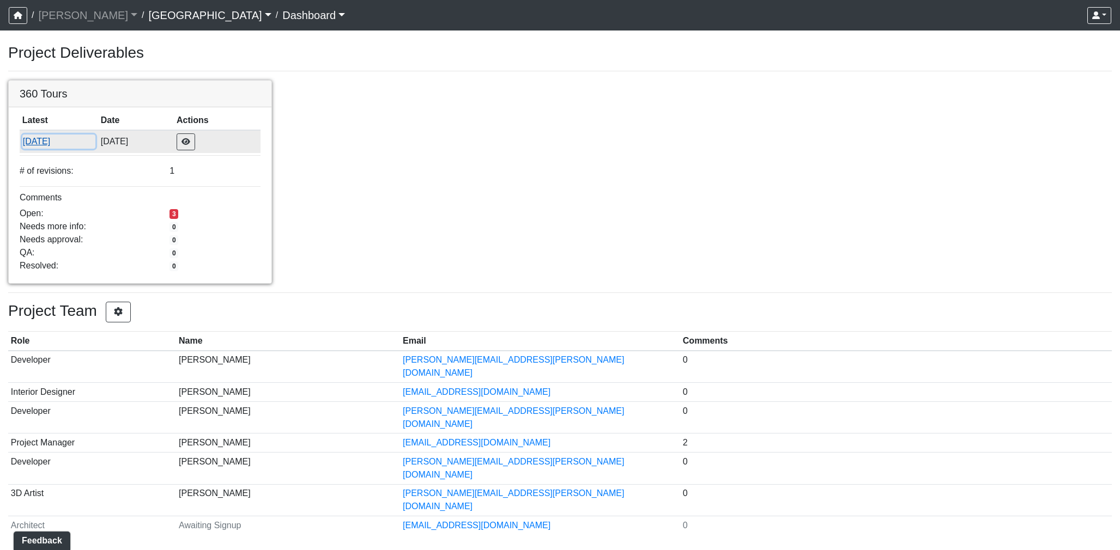
click at [28, 137] on button "[DATE]" at bounding box center [58, 142] width 73 height 14
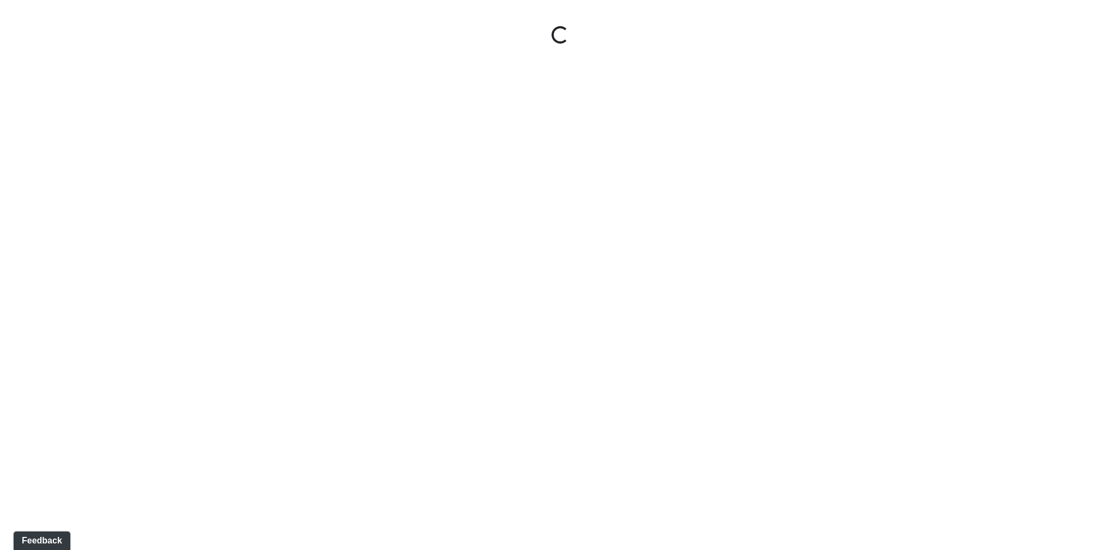
select select "r9YyYEB2JXWa1XtMETYS6i"
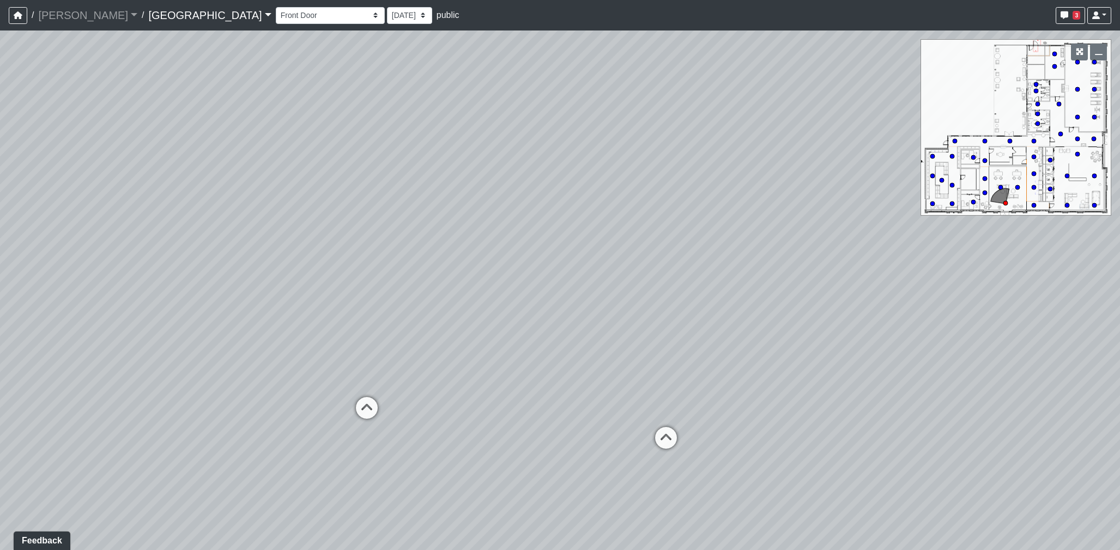
drag, startPoint x: 549, startPoint y: 298, endPoint x: 898, endPoint y: 315, distance: 349.6
click at [898, 315] on div "Loading... Desk 2 Loading... Desk 1 Loading... Office Entry 1" at bounding box center [560, 291] width 1120 height 520
drag, startPoint x: 227, startPoint y: 251, endPoint x: 3, endPoint y: 218, distance: 225.8
click at [6, 218] on div "Loading... Desk 2 Loading... Desk 1 Loading... Office Entry 1" at bounding box center [560, 291] width 1120 height 520
drag, startPoint x: 564, startPoint y: 285, endPoint x: 641, endPoint y: 284, distance: 77.4
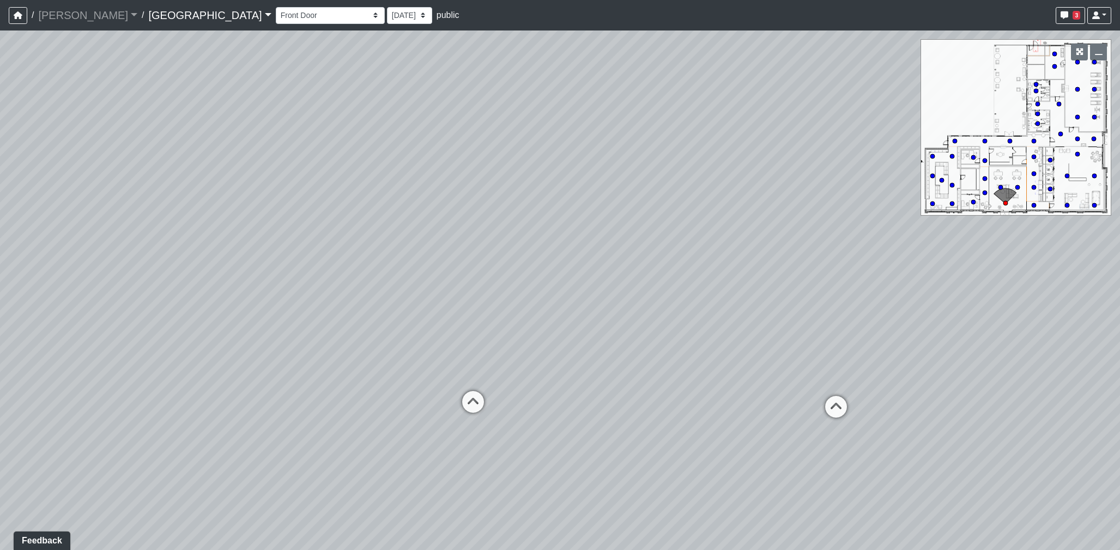
click at [641, 284] on div "Loading... Desk 2 Loading... Desk 1 Loading... Office Entry 1" at bounding box center [560, 291] width 1120 height 520
drag, startPoint x: 903, startPoint y: 360, endPoint x: 863, endPoint y: 360, distance: 39.2
click at [863, 360] on div "Loading... Desk 2 Loading... Desk 1 Loading... Office Entry 1" at bounding box center [560, 291] width 1120 height 520
click at [1098, 10] on link at bounding box center [1099, 15] width 24 height 17
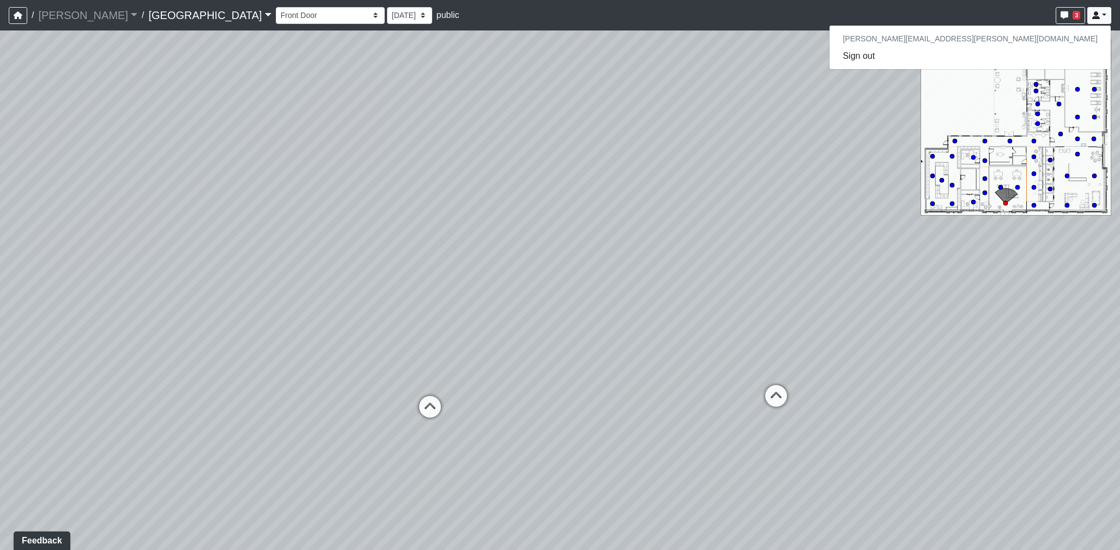
click at [184, 15] on link "[GEOGRAPHIC_DATA]" at bounding box center [209, 15] width 123 height 22
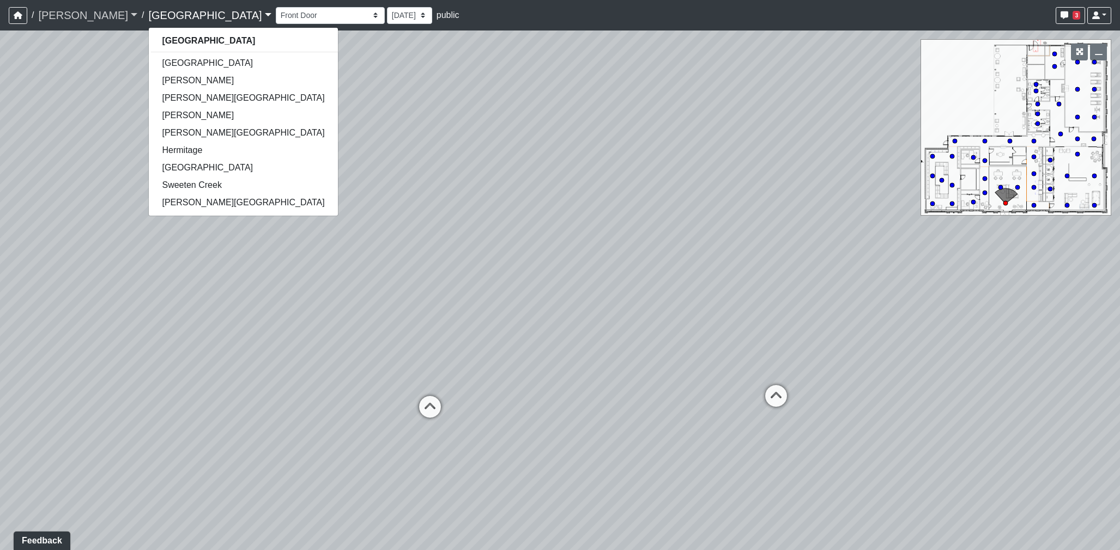
click at [89, 23] on link "[PERSON_NAME]" at bounding box center [87, 15] width 99 height 22
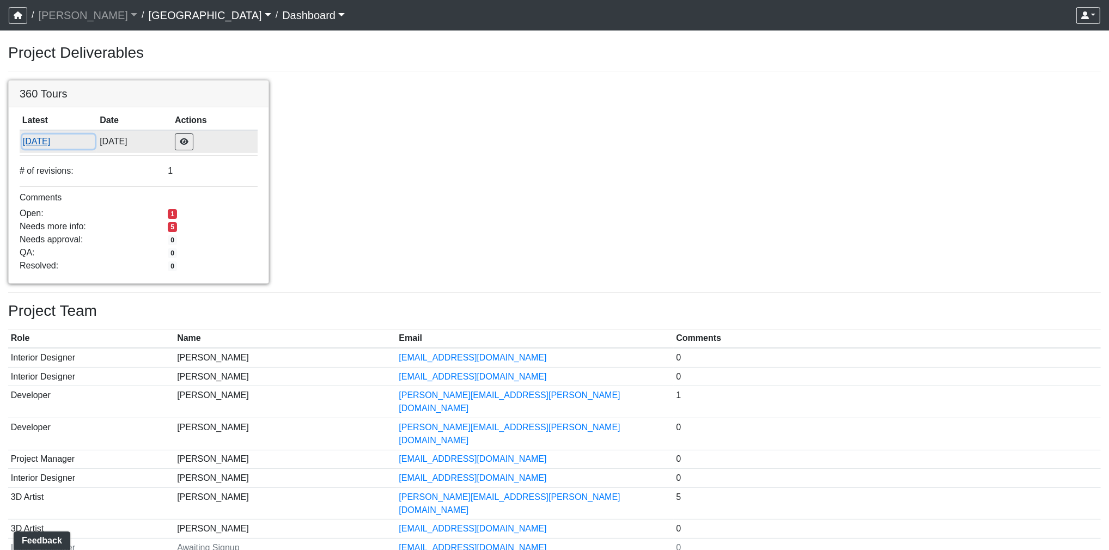
click at [36, 138] on button "[DATE]" at bounding box center [58, 142] width 72 height 14
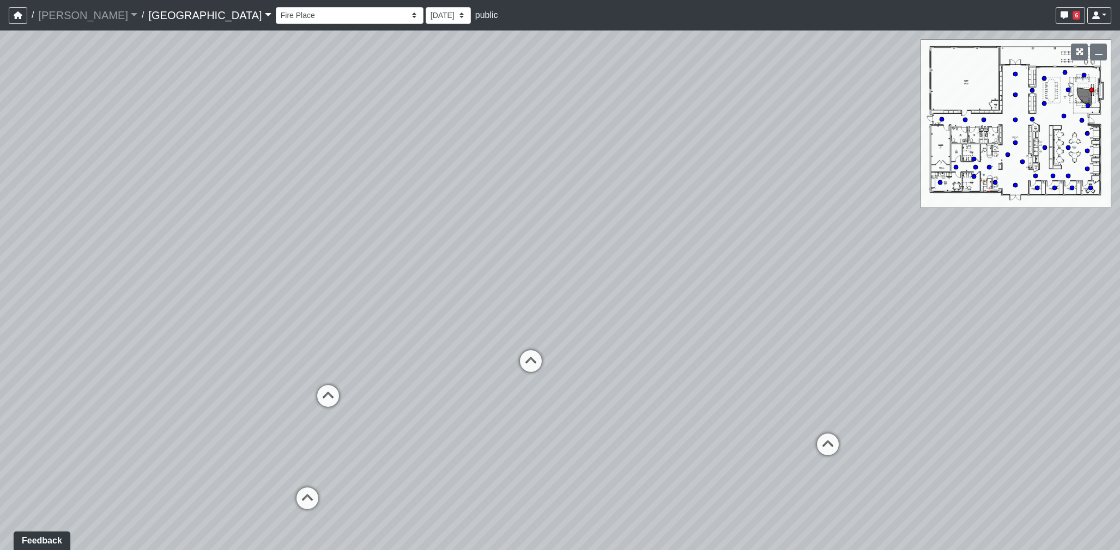
drag, startPoint x: 519, startPoint y: 294, endPoint x: 673, endPoint y: 292, distance: 153.6
click at [673, 292] on div "Loading... North Entry Loading... Hallway Loading... Storefront Loading... Fire…" at bounding box center [560, 291] width 1120 height 520
drag, startPoint x: 603, startPoint y: 306, endPoint x: 956, endPoint y: 288, distance: 353.5
click at [1009, 287] on div "Loading... North Entry Loading... Hallway Loading... Storefront Loading... Fire…" at bounding box center [560, 291] width 1120 height 520
drag, startPoint x: 829, startPoint y: 288, endPoint x: 862, endPoint y: 284, distance: 33.4
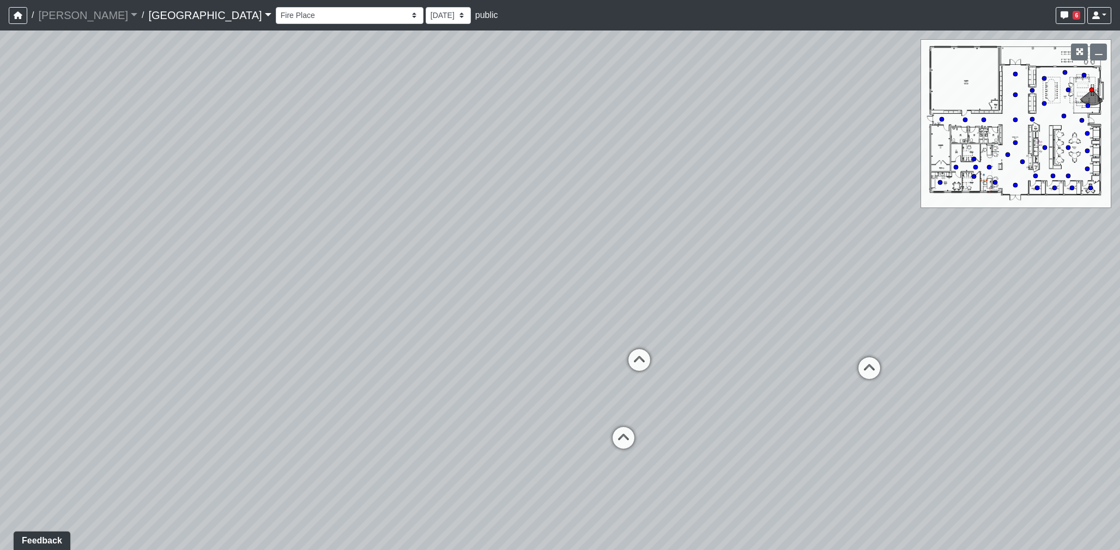
click at [862, 284] on div "Loading... North Entry Loading... Hallway Loading... Storefront Loading... Fire…" at bounding box center [560, 291] width 1120 height 520
click at [1013, 184] on circle at bounding box center [1015, 185] width 4 height 4
drag, startPoint x: 728, startPoint y: 355, endPoint x: 528, endPoint y: 289, distance: 210.0
click at [528, 289] on div "Loading... North Entry Loading... Hallway Loading... Storefront Loading... Fire…" at bounding box center [560, 291] width 1120 height 520
drag, startPoint x: 531, startPoint y: 333, endPoint x: 580, endPoint y: 248, distance: 98.1
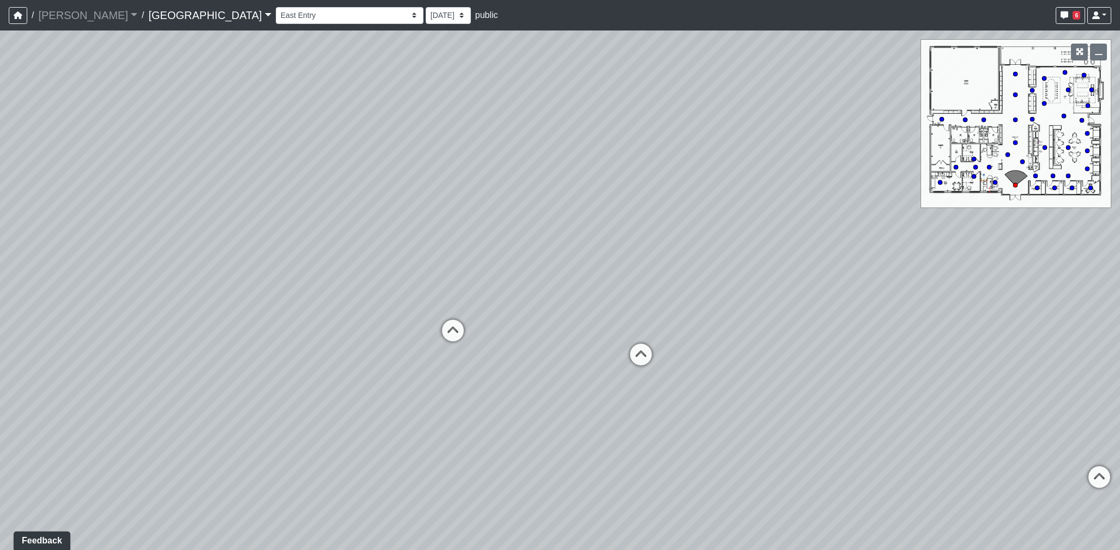
click at [583, 297] on div "Loading... North Entry Loading... Hallway Loading... Storefront Loading... Fire…" at bounding box center [560, 291] width 1120 height 520
drag, startPoint x: 567, startPoint y: 282, endPoint x: 1043, endPoint y: 339, distance: 479.5
click at [1043, 339] on div "Loading... North Entry Loading... Hallway Loading... Storefront Loading... Fire…" at bounding box center [560, 291] width 1120 height 520
drag, startPoint x: 635, startPoint y: 289, endPoint x: 190, endPoint y: 268, distance: 445.6
click at [842, 320] on div "Loading... North Entry Loading... Hallway Loading... Storefront Loading... Fire…" at bounding box center [560, 291] width 1120 height 520
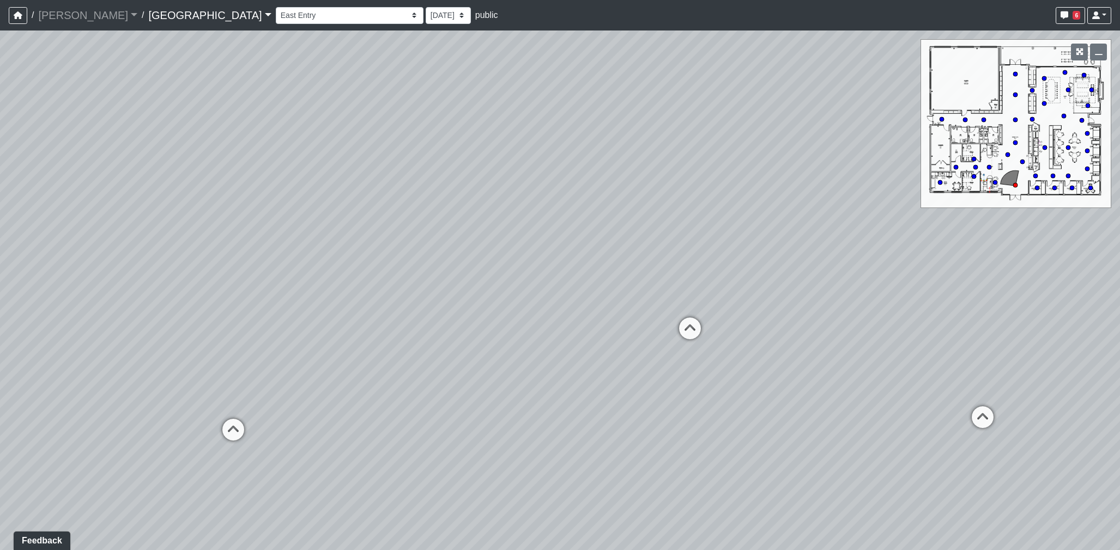
drag, startPoint x: 799, startPoint y: 317, endPoint x: 676, endPoint y: 318, distance: 123.1
click at [679, 317] on div "Loading... North Entry Loading... Hallway Loading... Storefront Loading... Fire…" at bounding box center [560, 291] width 1120 height 520
click at [832, 376] on icon at bounding box center [836, 386] width 33 height 33
click at [574, 369] on icon at bounding box center [569, 373] width 33 height 33
drag, startPoint x: 682, startPoint y: 259, endPoint x: 515, endPoint y: 273, distance: 167.3
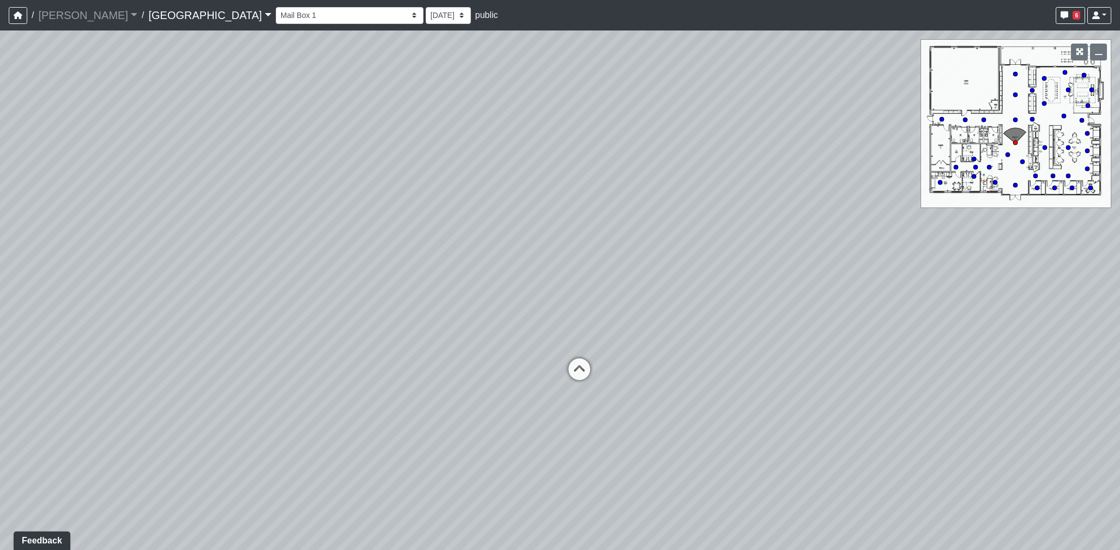
click at [504, 273] on div "Loading... North Entry Loading... Hallway Loading... Storefront Loading... Fire…" at bounding box center [560, 291] width 1120 height 520
click at [1042, 104] on circle at bounding box center [1044, 103] width 4 height 4
drag, startPoint x: 575, startPoint y: 338, endPoint x: 881, endPoint y: 326, distance: 306.4
click at [894, 325] on div "Loading... North Entry Loading... Hallway Loading... Storefront Loading... Fire…" at bounding box center [560, 291] width 1120 height 520
drag, startPoint x: 856, startPoint y: 312, endPoint x: 521, endPoint y: 282, distance: 336.9
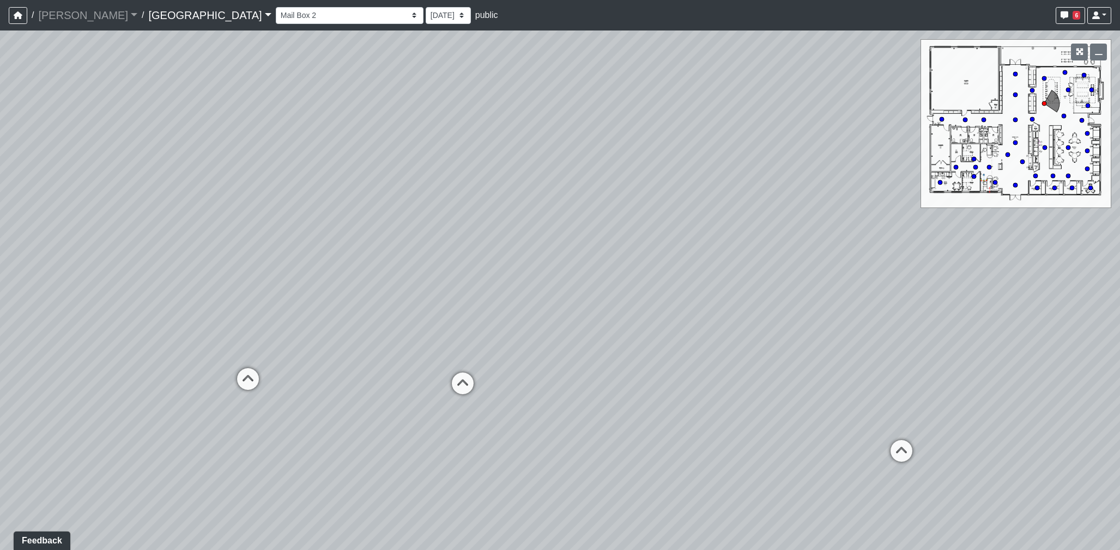
click at [922, 311] on div "Loading... North Entry Loading... Hallway Loading... Storefront Loading... Fire…" at bounding box center [560, 291] width 1120 height 520
drag, startPoint x: 452, startPoint y: 269, endPoint x: 584, endPoint y: 285, distance: 132.8
click at [854, 277] on div "Loading... North Entry Loading... Hallway Loading... Storefront Loading... Fire…" at bounding box center [560, 291] width 1120 height 520
drag, startPoint x: 676, startPoint y: 285, endPoint x: 692, endPoint y: 289, distance: 16.9
click at [717, 285] on div "Loading... North Entry Loading... Hallway Loading... Storefront Loading... Fire…" at bounding box center [560, 291] width 1120 height 520
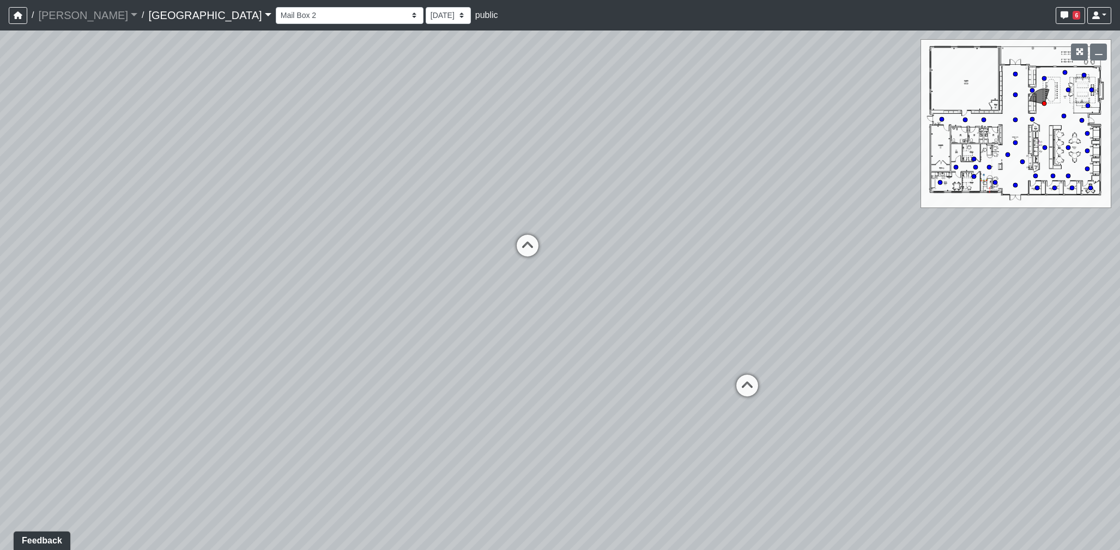
drag, startPoint x: 447, startPoint y: 339, endPoint x: 638, endPoint y: 309, distance: 194.1
click at [638, 309] on div "Loading... North Entry Loading... Hallway Loading... Storefront Loading... Fire…" at bounding box center [560, 291] width 1120 height 520
click at [939, 118] on icon at bounding box center [941, 119] width 5 height 5
drag, startPoint x: 535, startPoint y: 343, endPoint x: 410, endPoint y: 377, distance: 129.8
click at [1000, 288] on div "Loading... North Entry Loading... Hallway Loading... Storefront Loading... Fire…" at bounding box center [560, 291] width 1120 height 520
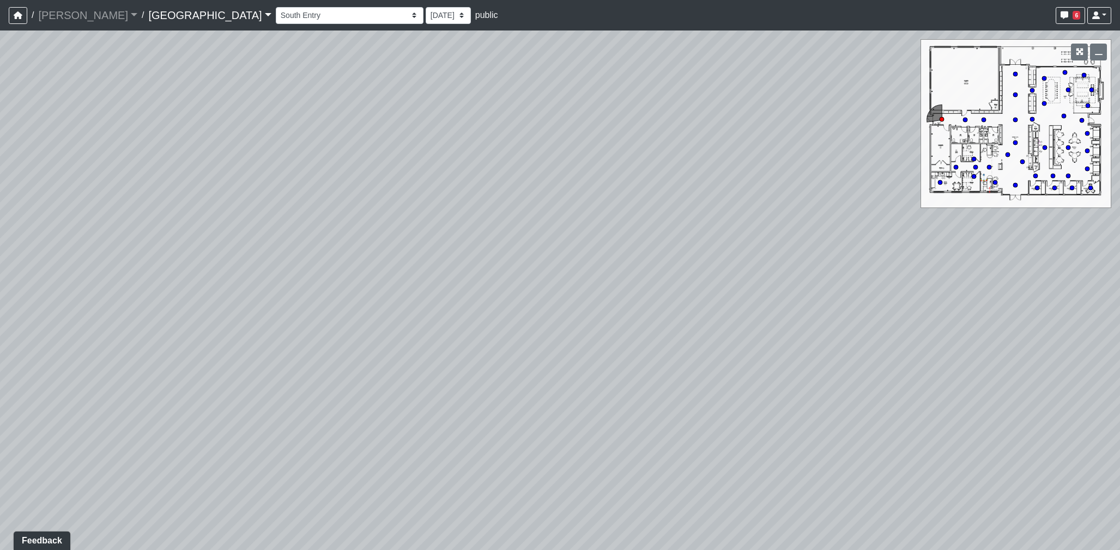
drag, startPoint x: 635, startPoint y: 380, endPoint x: 774, endPoint y: 376, distance: 139.0
click at [774, 376] on div "Loading... North Entry Loading... Hallway Loading... Storefront Loading... Fire…" at bounding box center [560, 291] width 1120 height 520
drag, startPoint x: 297, startPoint y: 377, endPoint x: 218, endPoint y: 398, distance: 81.8
click at [215, 407] on div "Loading... North Entry Loading... Hallway Loading... Storefront Loading... Fire…" at bounding box center [560, 291] width 1120 height 520
drag, startPoint x: 373, startPoint y: 322, endPoint x: 352, endPoint y: 316, distance: 22.1
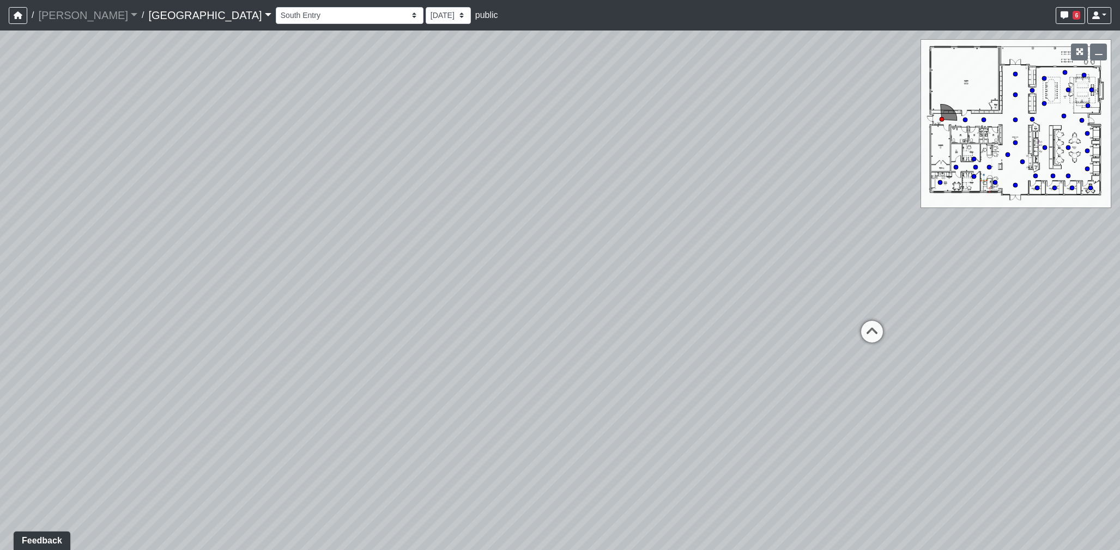
click at [352, 316] on div "Loading... North Entry Loading... Hallway Loading... Storefront Loading... Fire…" at bounding box center [560, 291] width 1120 height 520
drag, startPoint x: 843, startPoint y: 244, endPoint x: 897, endPoint y: 290, distance: 71.1
click at [897, 290] on div "Loading... North Entry Loading... Hallway Loading... Storefront Loading... Fire…" at bounding box center [560, 291] width 1120 height 520
click at [1068, 147] on circle at bounding box center [1068, 147] width 4 height 4
drag, startPoint x: 733, startPoint y: 368, endPoint x: 1044, endPoint y: 335, distance: 312.8
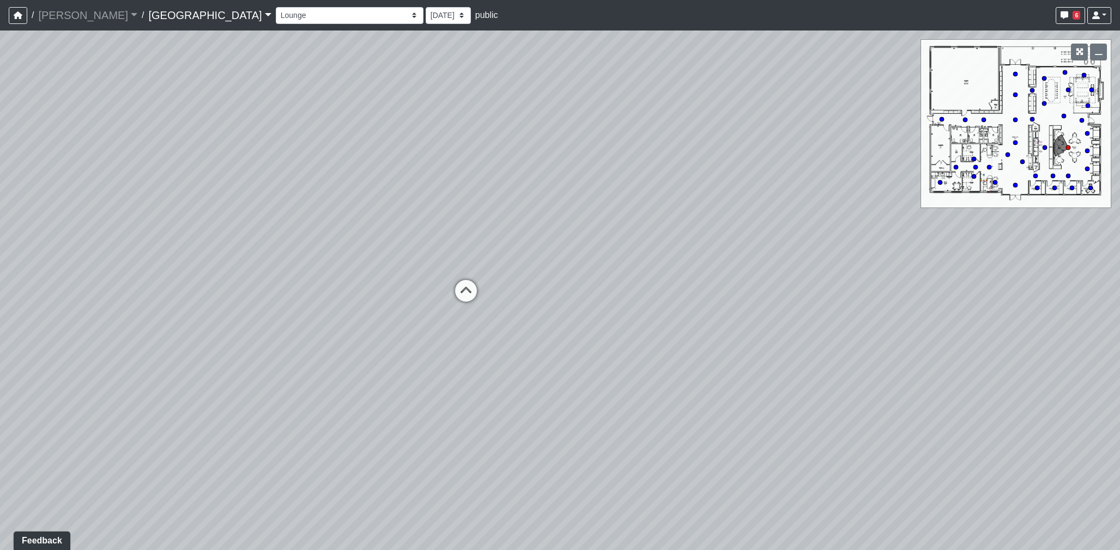
click at [1044, 335] on div "Loading... North Entry Loading... Hallway Loading... Storefront Loading... Fire…" at bounding box center [560, 291] width 1120 height 520
drag, startPoint x: 792, startPoint y: 283, endPoint x: 800, endPoint y: 281, distance: 8.6
click at [801, 281] on div "Loading... North Entry Loading... Hallway Loading... Storefront Loading... Fire…" at bounding box center [560, 291] width 1120 height 520
drag, startPoint x: 1076, startPoint y: 262, endPoint x: 987, endPoint y: 261, distance: 89.9
click at [1098, 260] on div "Loading... North Entry Loading... Hallway Loading... Storefront Loading... Fire…" at bounding box center [560, 291] width 1120 height 520
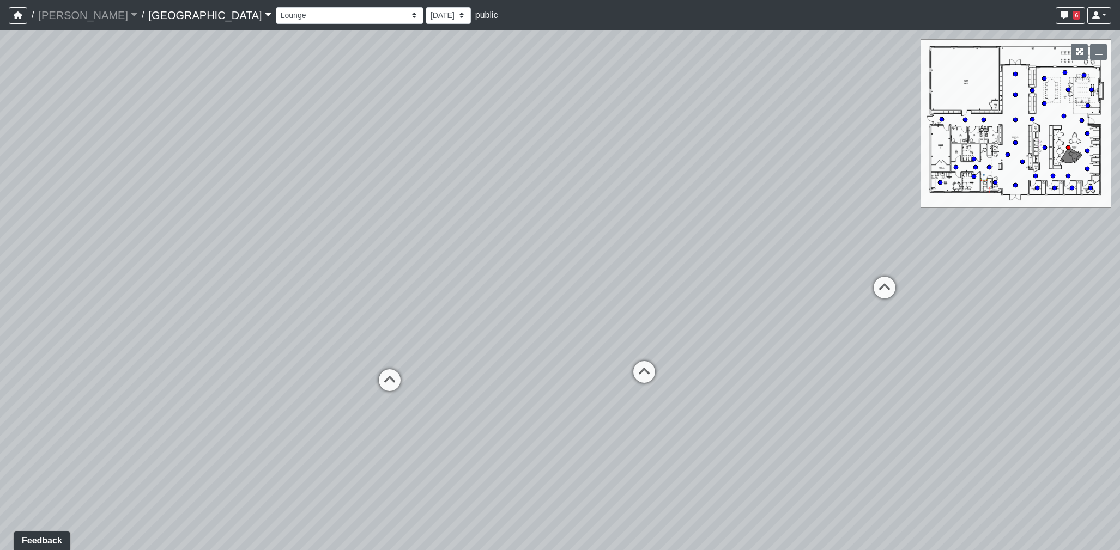
drag, startPoint x: 548, startPoint y: 249, endPoint x: 1074, endPoint y: 256, distance: 526.3
click at [1088, 256] on div "Loading... North Entry Loading... Hallway Loading... Storefront Loading... Fire…" at bounding box center [560, 291] width 1120 height 520
drag, startPoint x: 668, startPoint y: 244, endPoint x: 1115, endPoint y: 247, distance: 446.7
click at [1119, 248] on html "/ [PERSON_NAME] Loading... / [GEOGRAPHIC_DATA] [GEOGRAPHIC_DATA] Loading... [GE…" at bounding box center [560, 275] width 1120 height 550
drag, startPoint x: 638, startPoint y: 227, endPoint x: 998, endPoint y: 243, distance: 359.9
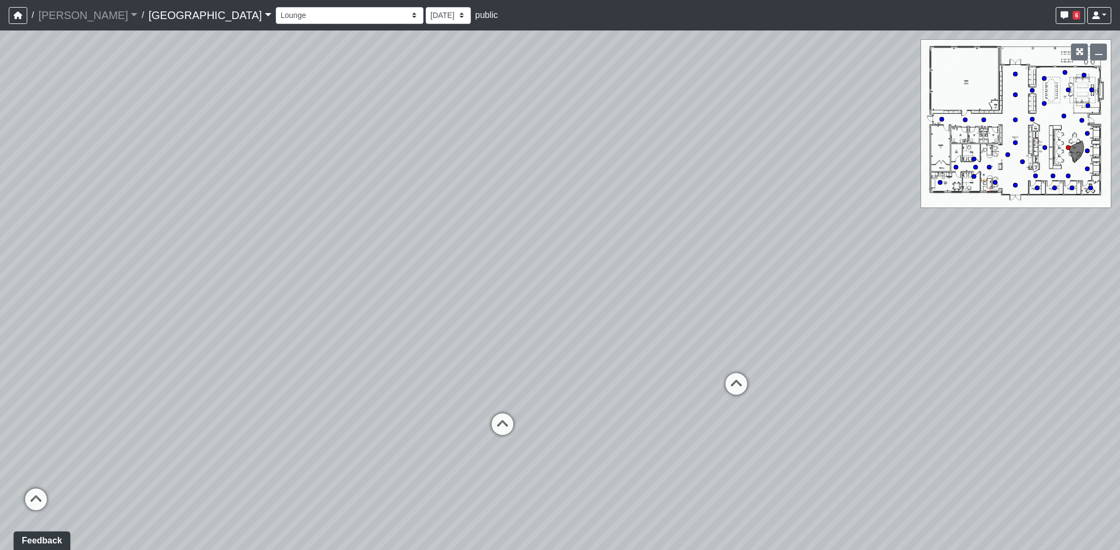
click at [998, 243] on div "Loading... North Entry Loading... Hallway Loading... Storefront Loading... Fire…" at bounding box center [560, 291] width 1120 height 520
click at [1001, 243] on div "Loading... North Entry Loading... Hallway Loading... Storefront Loading... Fire…" at bounding box center [560, 291] width 1120 height 520
drag, startPoint x: 385, startPoint y: 307, endPoint x: 829, endPoint y: 303, distance: 444.0
click at [905, 303] on div "Loading... North Entry Loading... Hallway Loading... Storefront Loading... Fire…" at bounding box center [560, 291] width 1120 height 520
click at [881, 270] on div "Loading... North Entry Loading... Hallway Loading... Storefront Loading... Fire…" at bounding box center [560, 291] width 1120 height 520
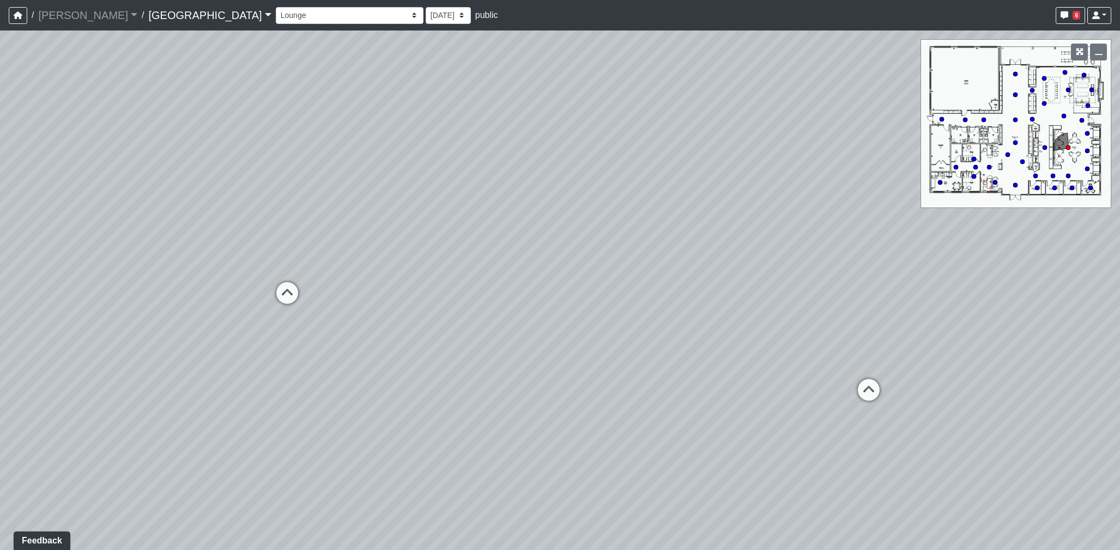
drag, startPoint x: 903, startPoint y: 254, endPoint x: 1019, endPoint y: 244, distance: 116.5
click at [1019, 244] on div "Loading... North Entry Loading... Hallway Loading... Storefront Loading... Fire…" at bounding box center [560, 291] width 1120 height 520
click at [955, 167] on circle at bounding box center [955, 167] width 4 height 4
drag, startPoint x: 847, startPoint y: 304, endPoint x: 927, endPoint y: 286, distance: 81.5
click at [925, 286] on div "Loading... North Entry Loading... Hallway Loading... Storefront Loading... Fire…" at bounding box center [560, 291] width 1120 height 520
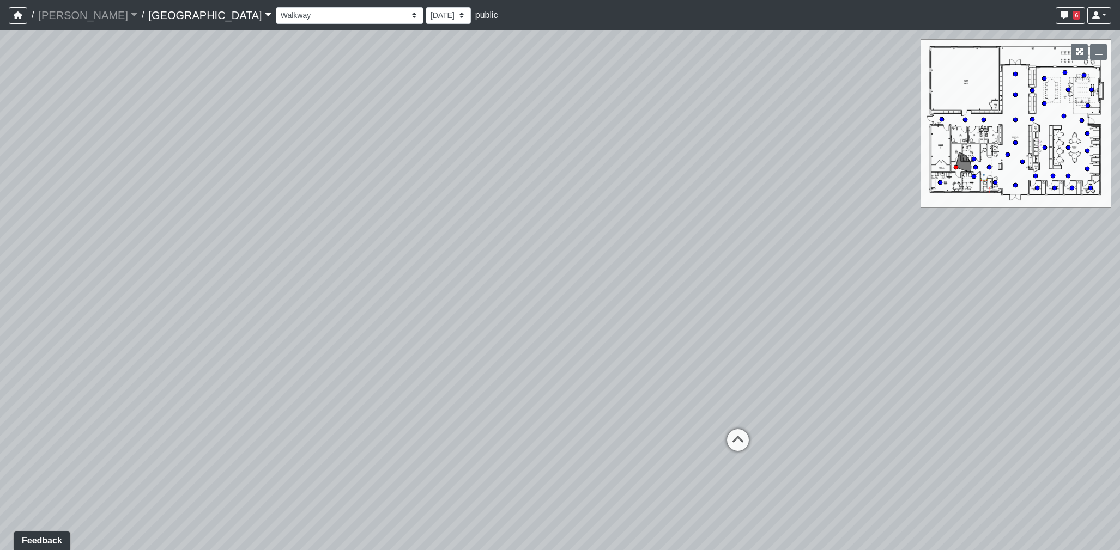
drag, startPoint x: 626, startPoint y: 287, endPoint x: 816, endPoint y: 291, distance: 189.1
click at [816, 291] on div "Loading... North Entry Loading... Hallway Loading... Storefront Loading... Fire…" at bounding box center [560, 291] width 1120 height 520
click at [1068, 175] on circle at bounding box center [1068, 176] width 4 height 4
select select "w5WuDbAjqPdot9MYRYFRK6"
drag, startPoint x: 774, startPoint y: 333, endPoint x: 683, endPoint y: 254, distance: 120.5
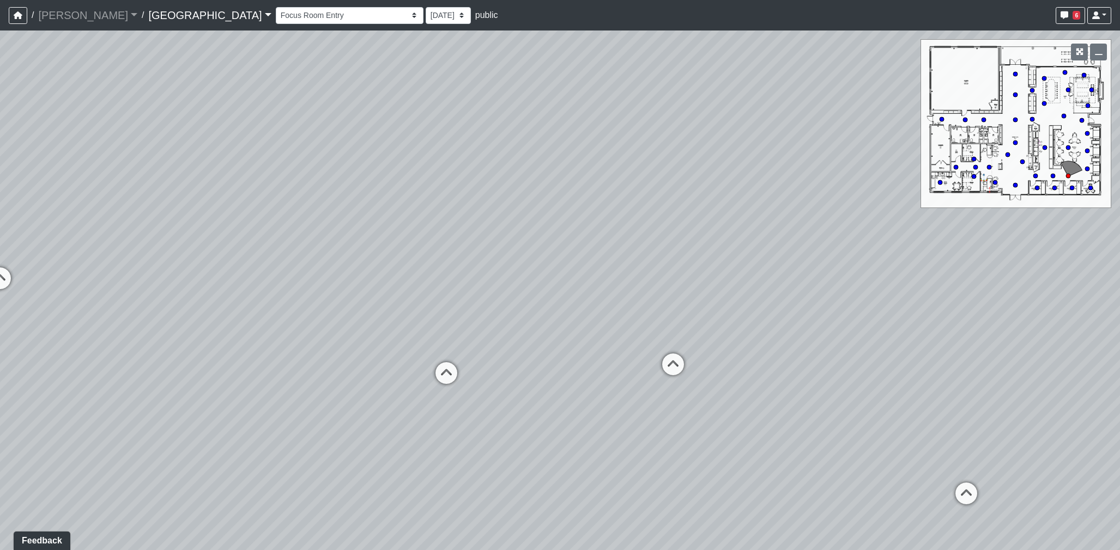
click at [767, 331] on div "Loading... North Entry Loading... Hallway Loading... Storefront Loading... Fire…" at bounding box center [560, 291] width 1120 height 520
drag
click at [224, 262] on div "Loading... North Entry Loading... Hallway Loading... Storefront Loading... Fire…" at bounding box center [560, 291] width 1120 height 520
click at [143, 238] on div "Loading... North Entry Loading... Hallway Loading... Storefront Loading... Fire…" at bounding box center [560, 291] width 1120 height 520
click at [80, 284] on div "Loading... North Entry Loading... Hallway Loading... Storefront Loading... Fire…" at bounding box center [560, 291] width 1120 height 520
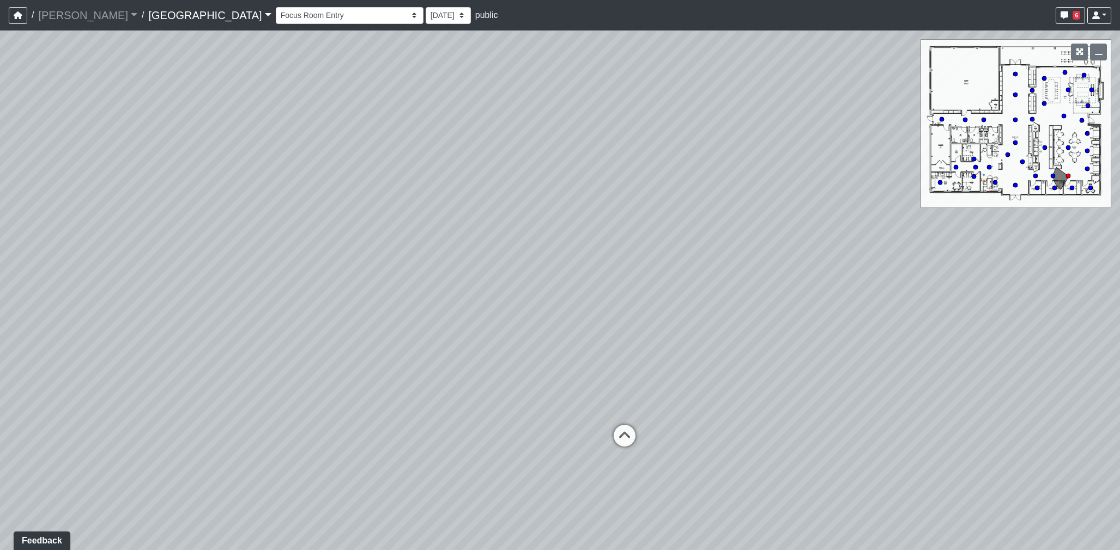
click at [309, 324] on div "Loading... North Entry Loading... Hallway Loading... Storefront Loading... Fire…" at bounding box center [560, 291] width 1120 height 520
click at [982, 259] on div "Loading... North Entry Loading... Hallway Loading... Storefront Loading... Fire…" at bounding box center [560, 291] width 1120 height 520
click at [1028, 282] on div "Loading... North Entry Loading... Hallway Loading... Storefront Loading... Fire…" at bounding box center [560, 291] width 1120 height 520
click at [1119, 303] on html "/ [PERSON_NAME] Loading... / [GEOGRAPHIC_DATA] [GEOGRAPHIC_DATA] Loading... [GE…" at bounding box center [560, 275] width 1120 height 550
click at [939, 236] on div "Loading... North Entry Loading... Hallway Loading... Storefront Loading... Fire…" at bounding box center [560, 291] width 1120 height 520
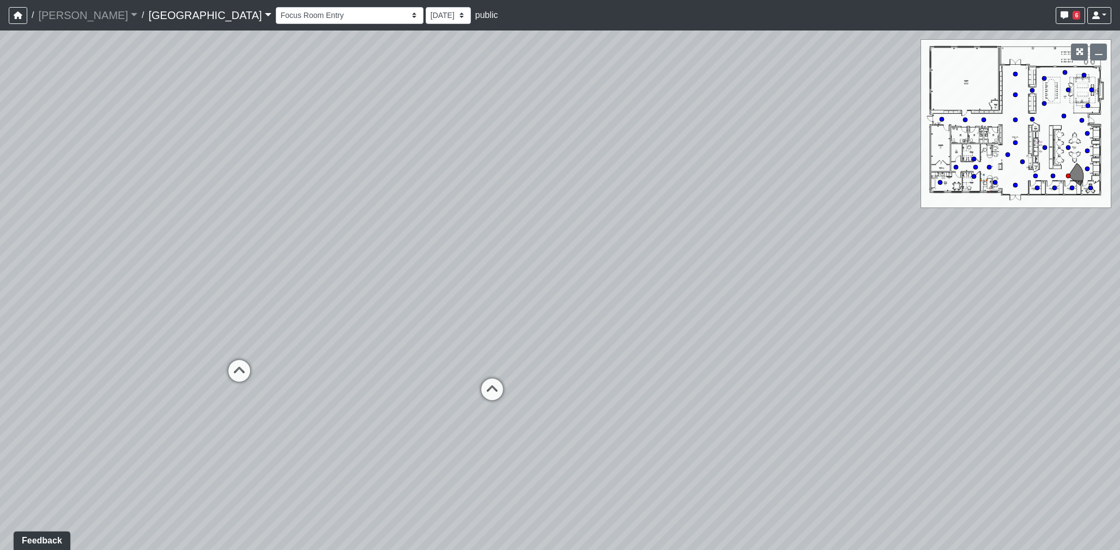
click at [1119, 246] on html "/ [PERSON_NAME] Loading... / [GEOGRAPHIC_DATA] [GEOGRAPHIC_DATA] Loading... [GE…" at bounding box center [560, 275] width 1120 height 550
click at [1066, 223] on div "Loading... North Entry Loading... Hallway Loading... Storefront Loading... Fire…" at bounding box center [560, 291] width 1120 height 520
click at [997, 244] on div "Loading... North Entry Loading... Hallway Loading... Storefront Loading... Fire…" at bounding box center [560, 291] width 1120 height 520
click at [974, 241] on div "Loading... North Entry Loading... Hallway Loading... Storefront Loading... Fire…" at bounding box center [560, 291] width 1120 height 520
drag, startPoint x: 719, startPoint y: 268, endPoint x: 635, endPoint y: 268, distance: 84.4
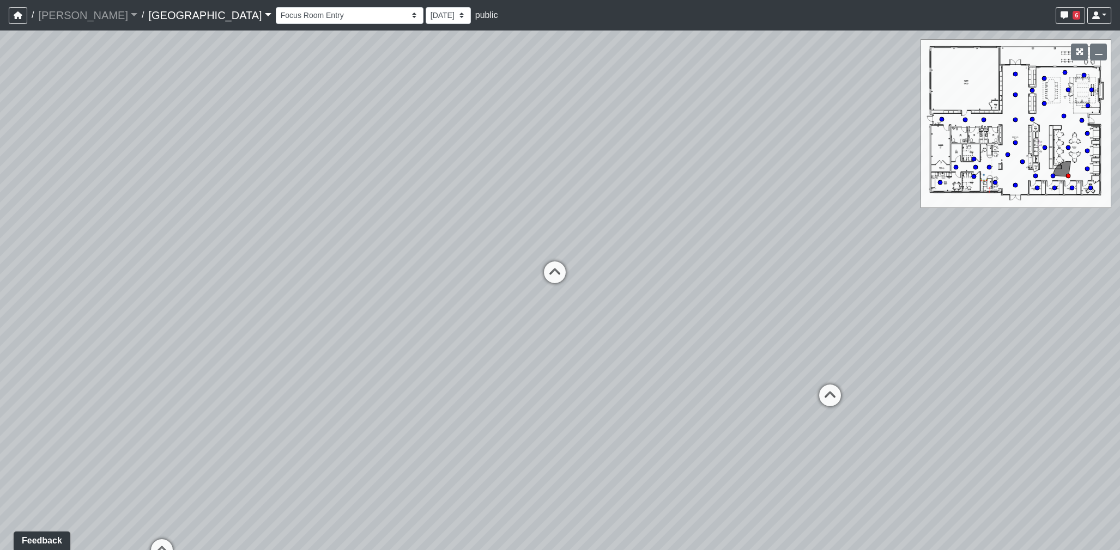
click at [635, 268] on div "Loading... North Entry Loading... Hallway Loading... Storefront Loading... Fire…" at bounding box center [560, 291] width 1120 height 520
